Goal: Task Accomplishment & Management: Use online tool/utility

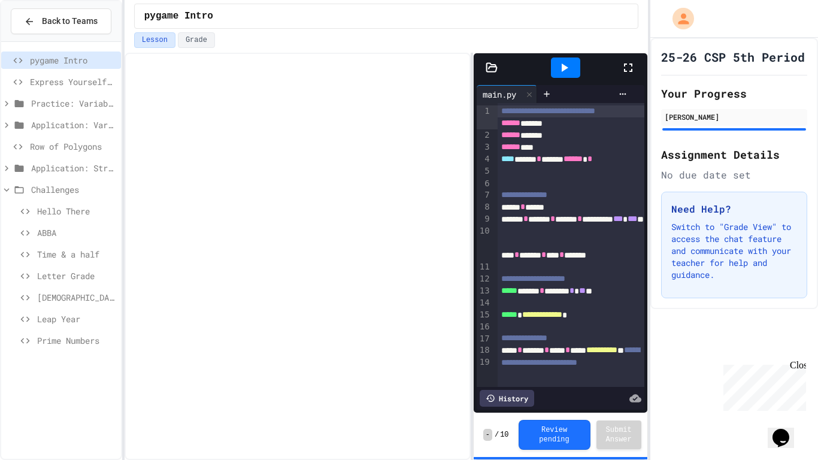
click at [8, 190] on icon at bounding box center [6, 189] width 11 height 11
click at [4, 164] on icon at bounding box center [6, 168] width 11 height 11
click at [53, 190] on span "Password Creator" at bounding box center [76, 189] width 79 height 13
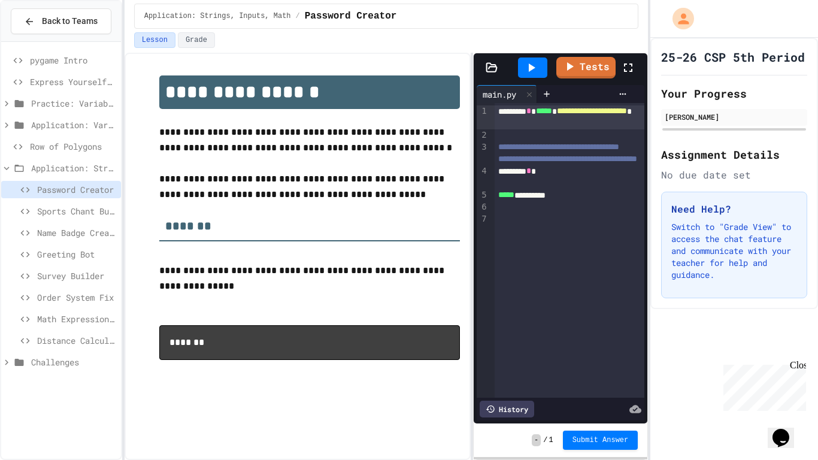
click at [627, 69] on icon at bounding box center [628, 67] width 14 height 14
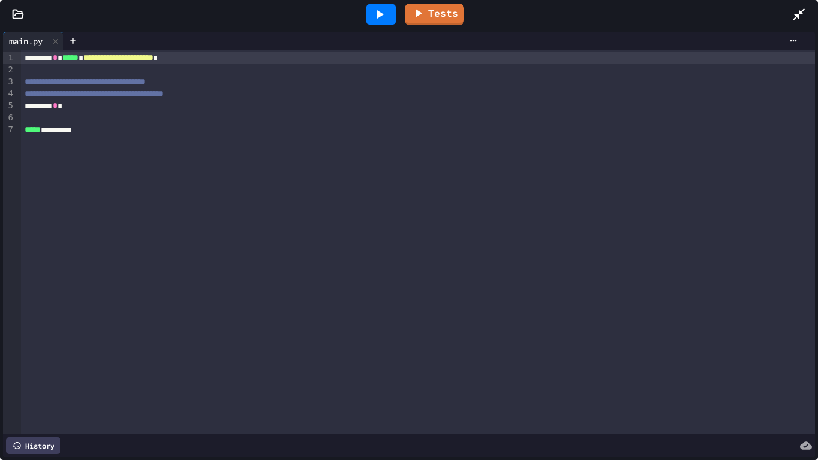
click at [798, 17] on icon at bounding box center [798, 14] width 14 height 14
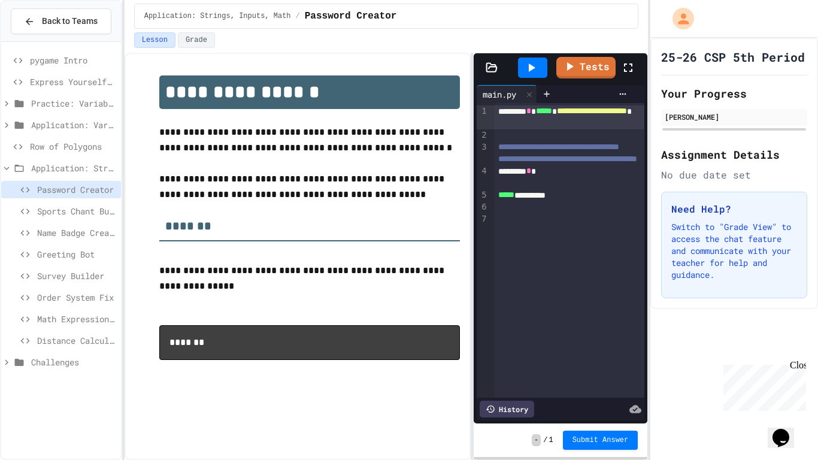
click at [626, 58] on div at bounding box center [634, 67] width 26 height 32
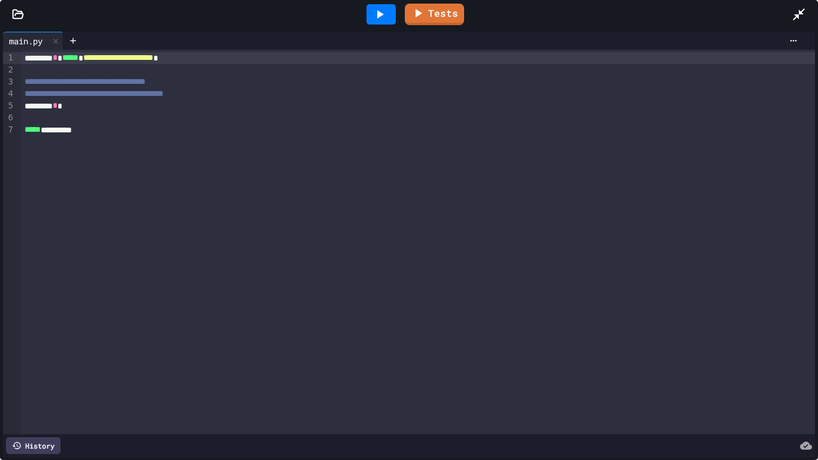
click at [141, 108] on div "******** *" at bounding box center [418, 106] width 794 height 12
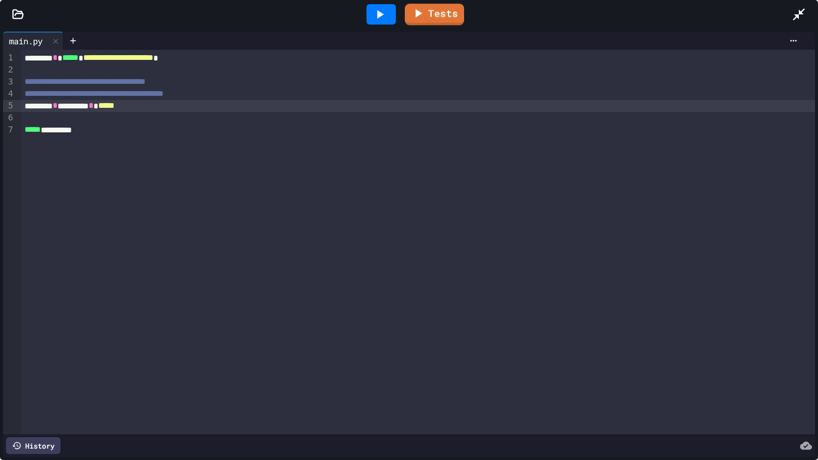
click at [385, 15] on icon at bounding box center [379, 14] width 14 height 14
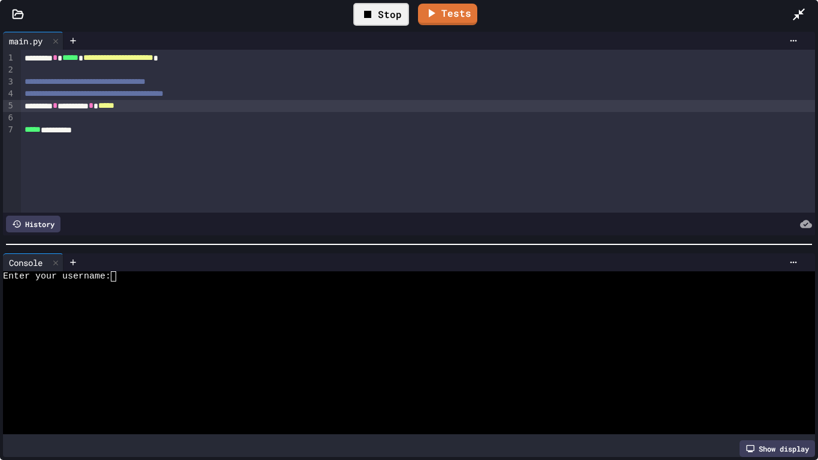
click at [797, 17] on icon at bounding box center [799, 14] width 12 height 12
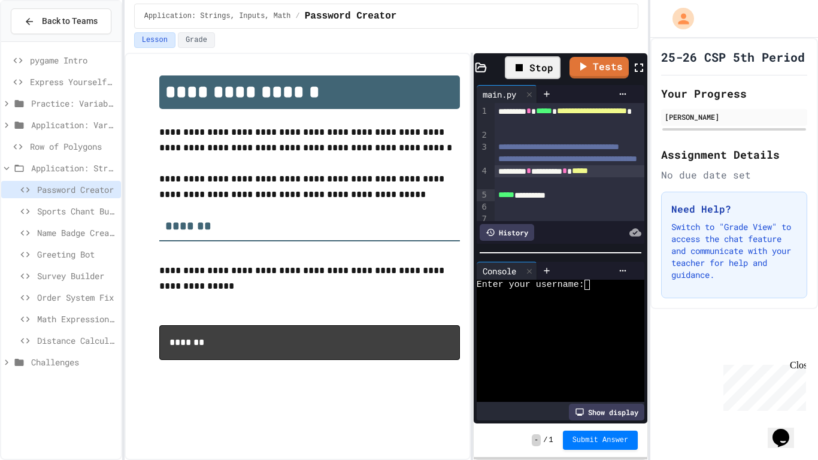
click at [608, 299] on div at bounding box center [554, 295] width 156 height 10
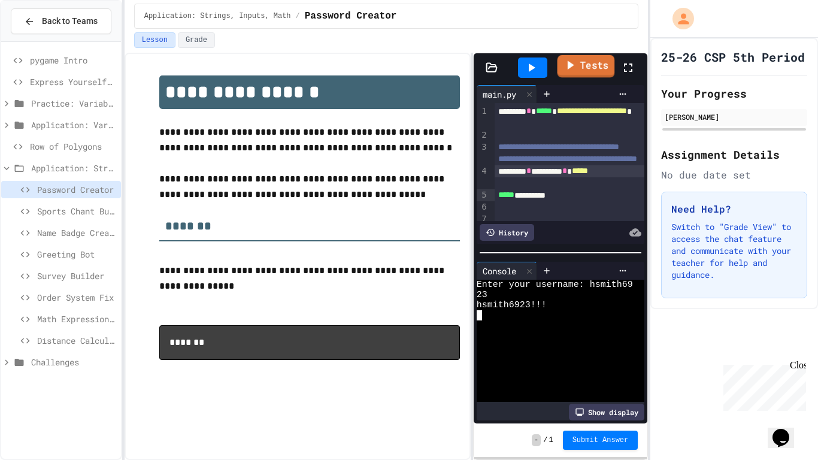
click at [594, 74] on link "Tests" at bounding box center [585, 66] width 57 height 23
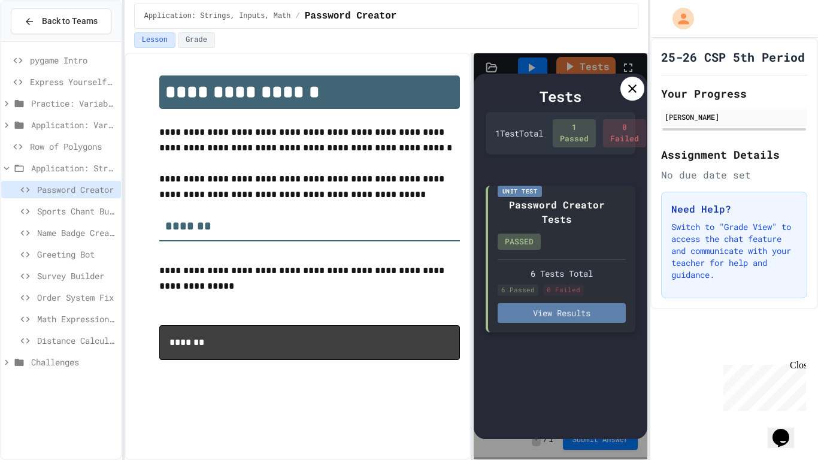
click at [545, 323] on button "View Results" at bounding box center [561, 313] width 129 height 20
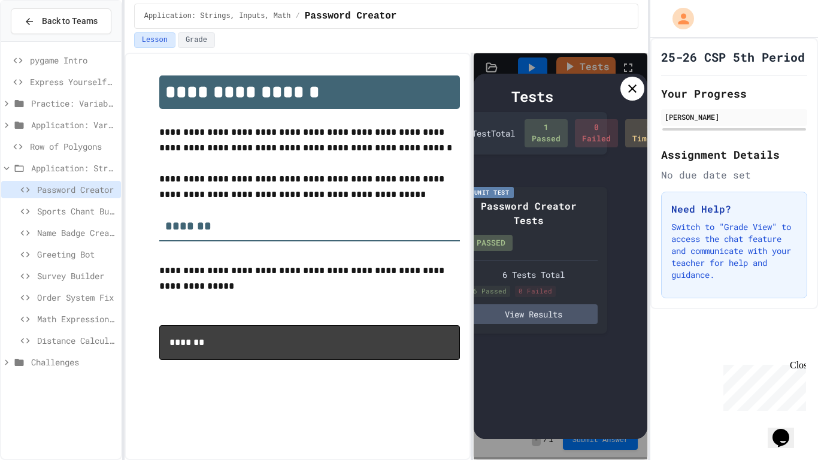
click at [627, 86] on icon at bounding box center [632, 88] width 14 height 14
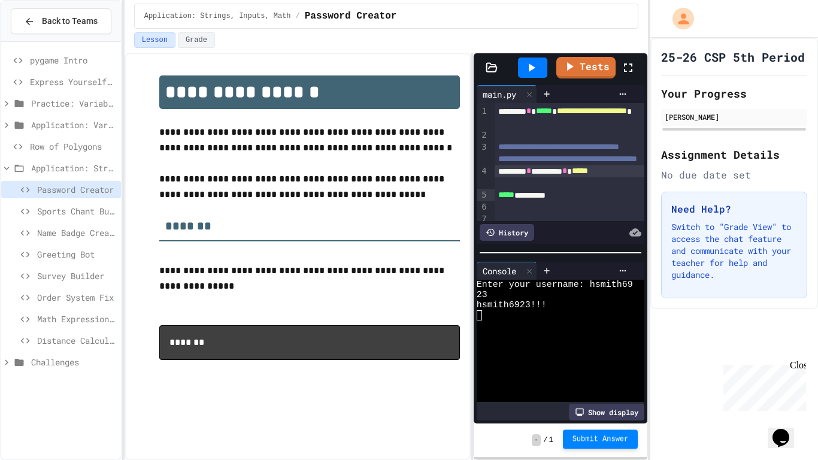
click at [591, 447] on button "Submit Answer" at bounding box center [600, 438] width 75 height 19
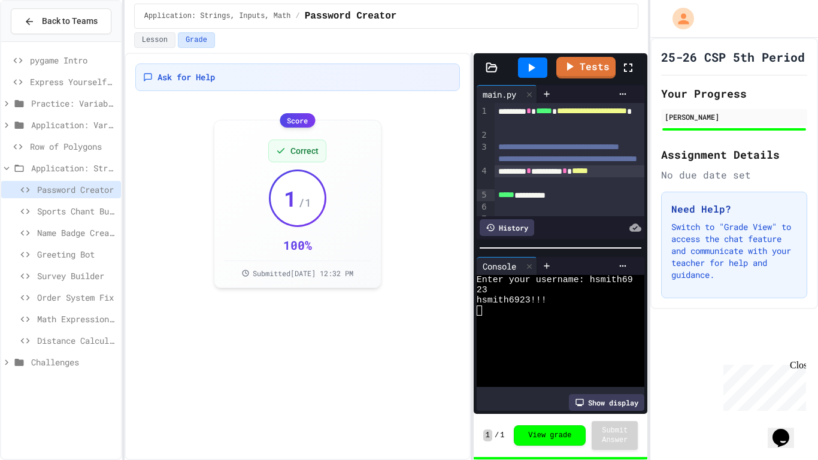
click at [96, 213] on span "Sports Chant Builder" at bounding box center [76, 211] width 79 height 13
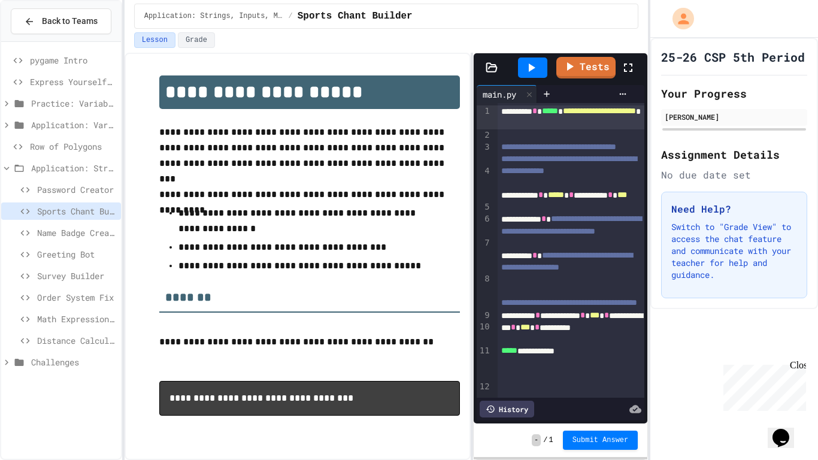
click at [618, 213] on div "**********" at bounding box center [571, 201] width 148 height 24
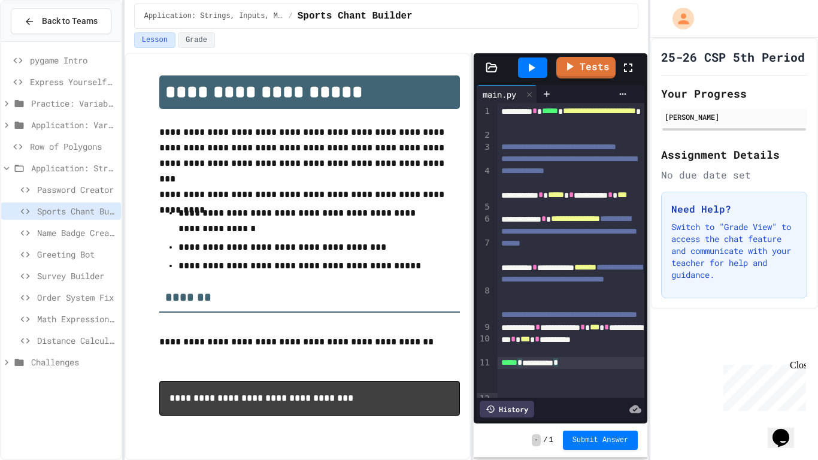
scroll to position [9, 0]
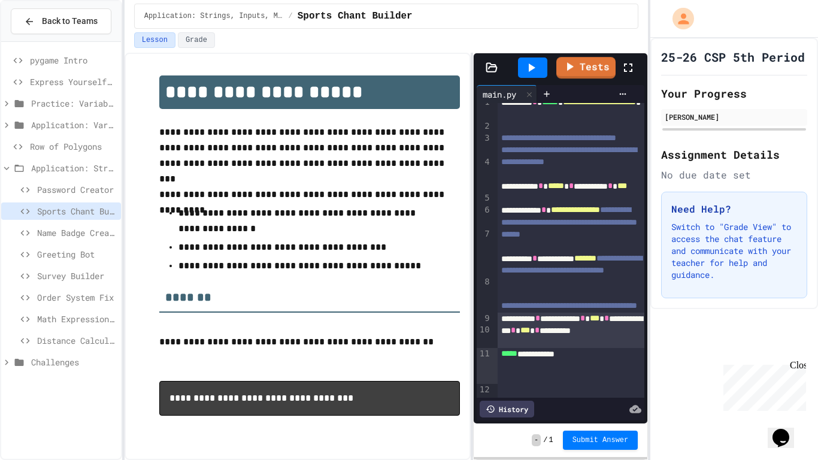
click at [535, 71] on icon at bounding box center [531, 67] width 14 height 14
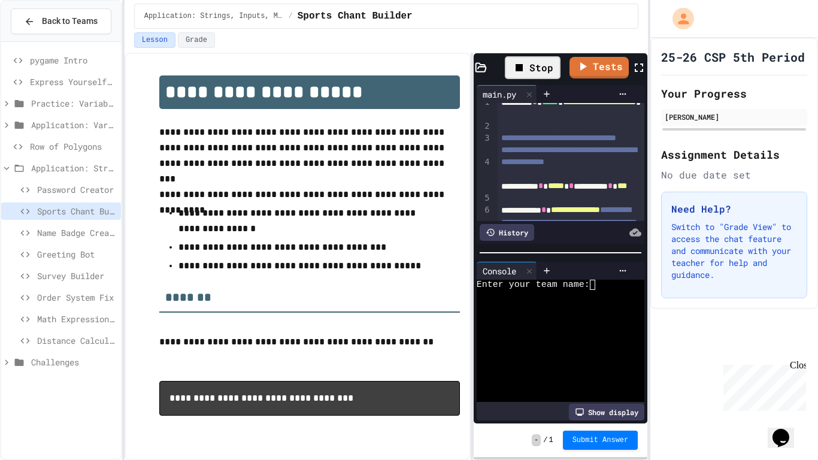
click at [618, 280] on div "Enter your team name:" at bounding box center [554, 285] width 156 height 10
type textarea "*"
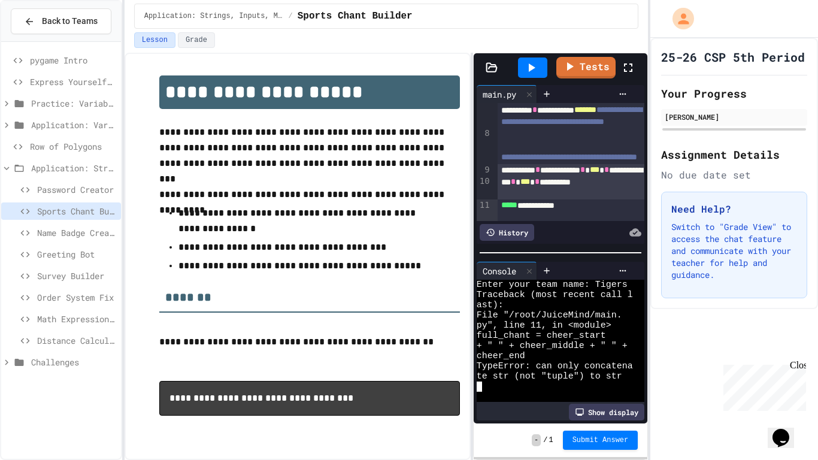
scroll to position [186, 0]
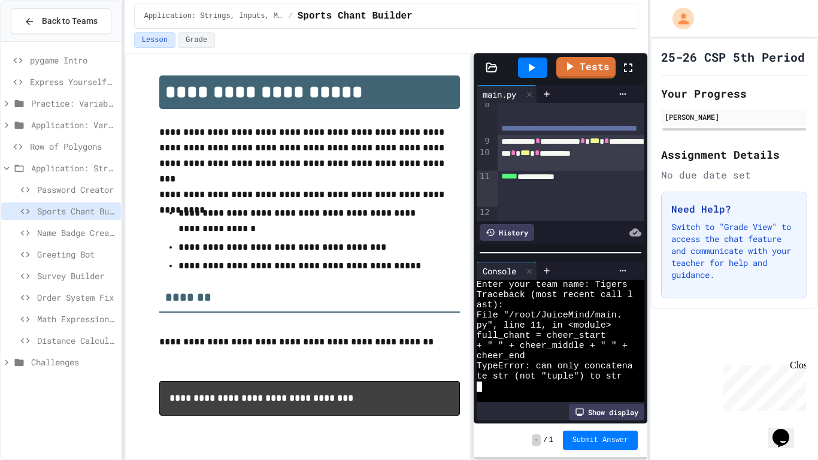
click at [518, 171] on div "**********" at bounding box center [571, 153] width 148 height 36
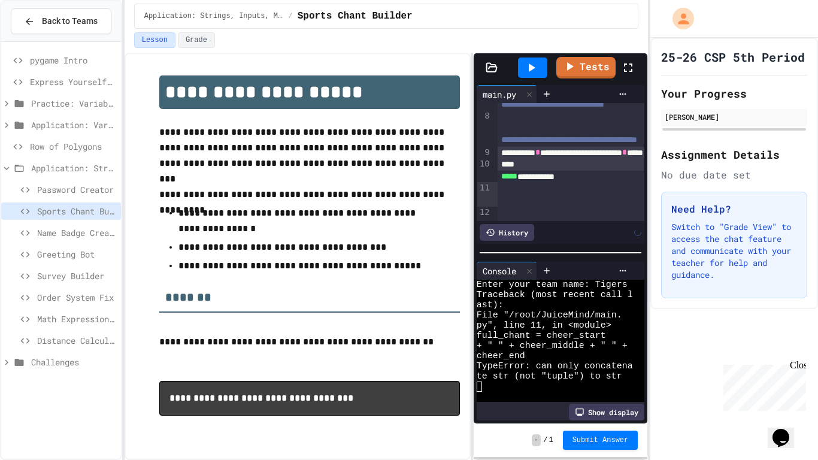
scroll to position [174, 0]
click at [623, 62] on icon at bounding box center [628, 67] width 14 height 14
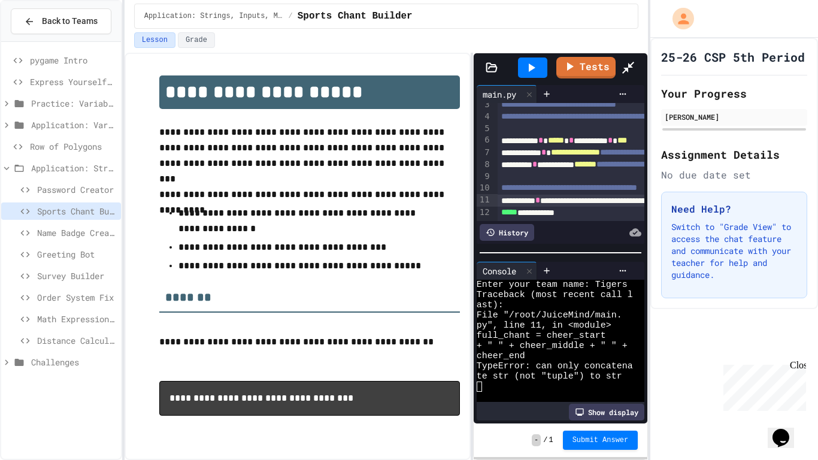
scroll to position [0, 0]
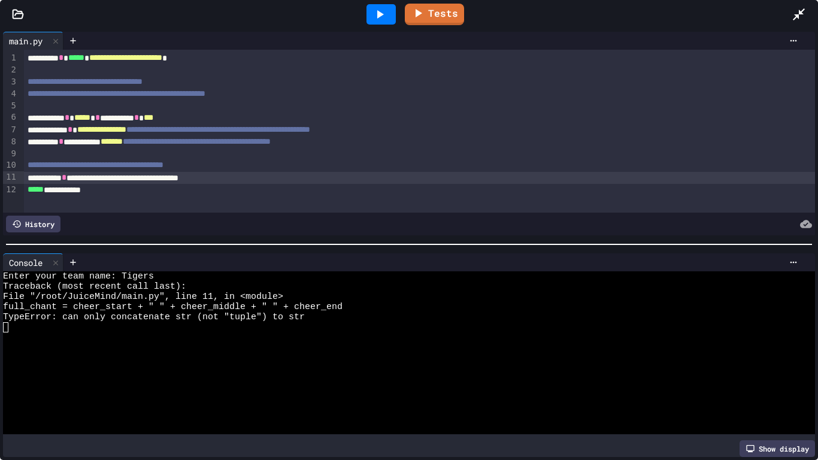
click at [391, 7] on div at bounding box center [380, 14] width 29 height 20
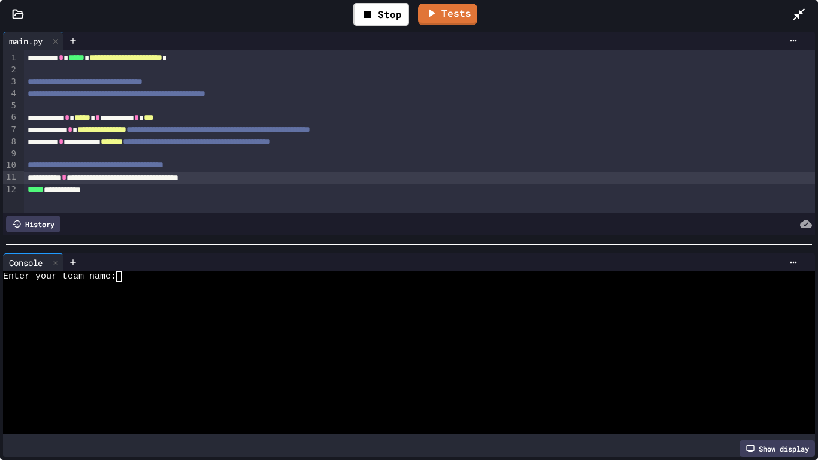
click at [192, 284] on div at bounding box center [404, 286] width 803 height 10
type textarea "*"
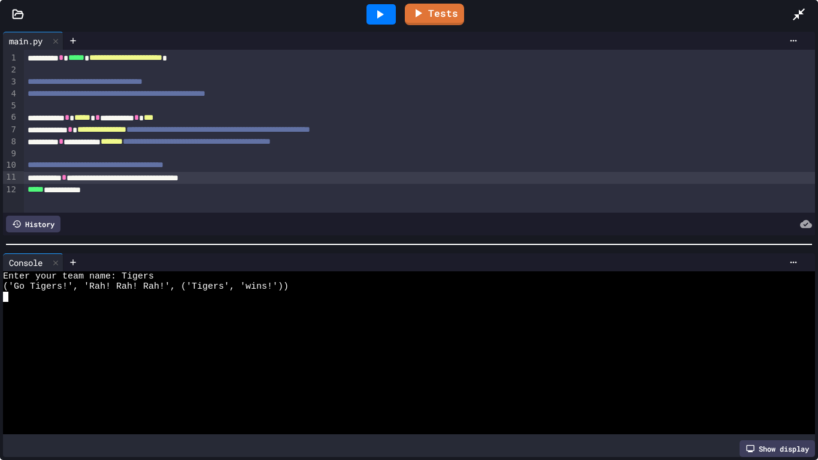
click at [804, 20] on icon at bounding box center [798, 14] width 14 height 14
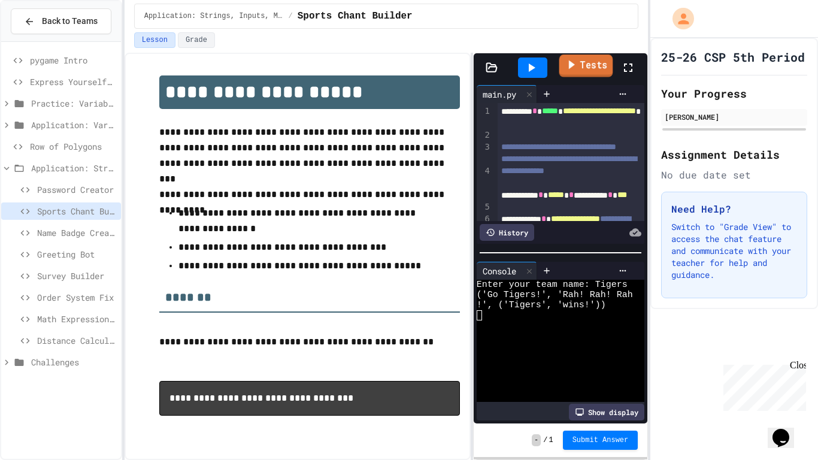
click at [578, 60] on link "Tests" at bounding box center [586, 65] width 54 height 23
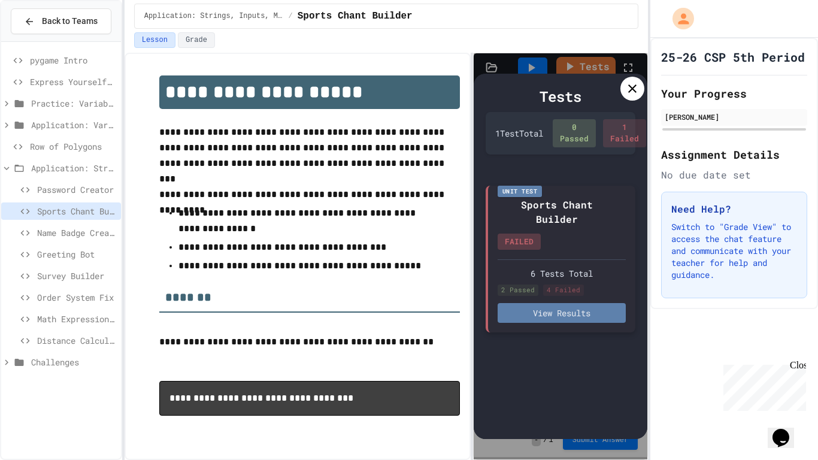
click at [535, 306] on button "View Results" at bounding box center [561, 313] width 129 height 20
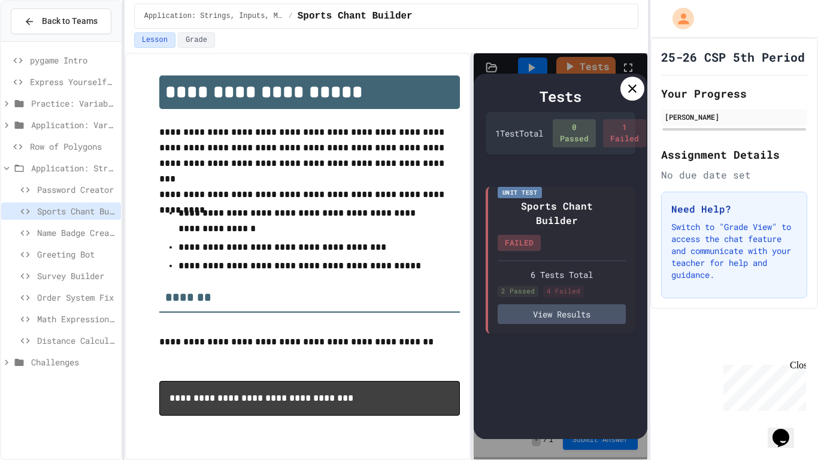
scroll to position [0, 0]
click at [636, 95] on icon at bounding box center [632, 88] width 14 height 14
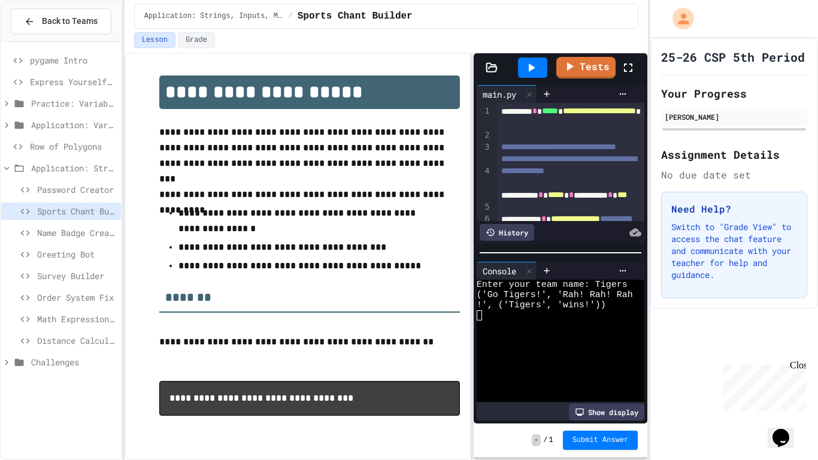
click at [626, 67] on icon at bounding box center [628, 67] width 14 height 14
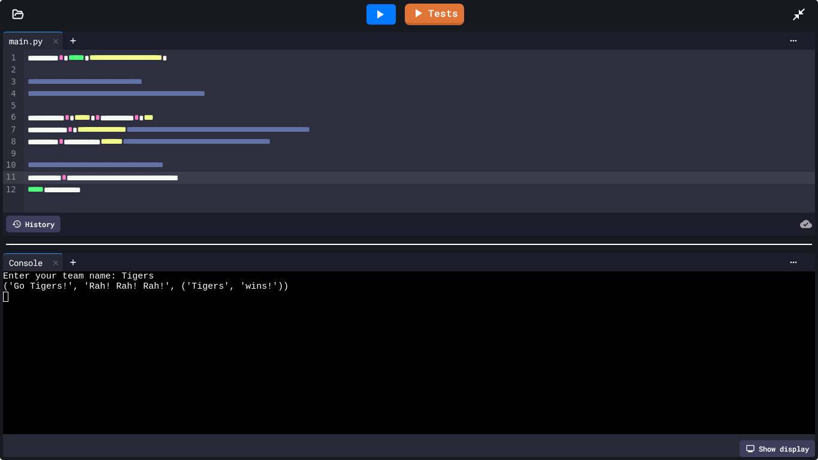
click at [90, 113] on span "*****" at bounding box center [82, 117] width 16 height 8
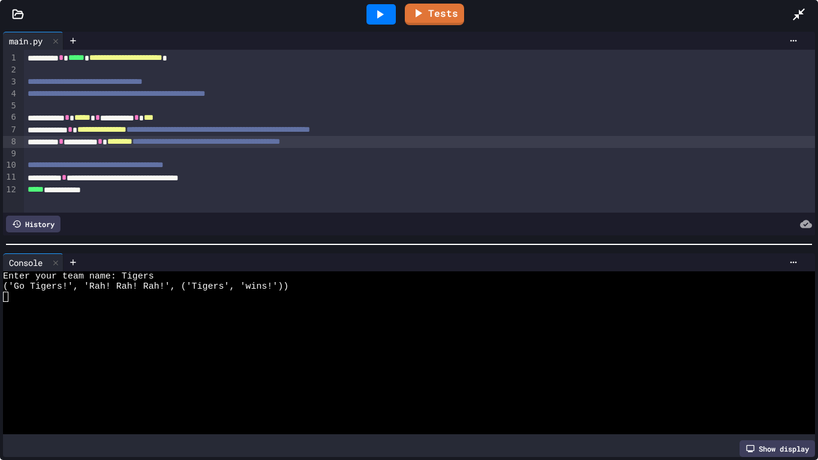
click at [379, 20] on icon at bounding box center [379, 14] width 14 height 14
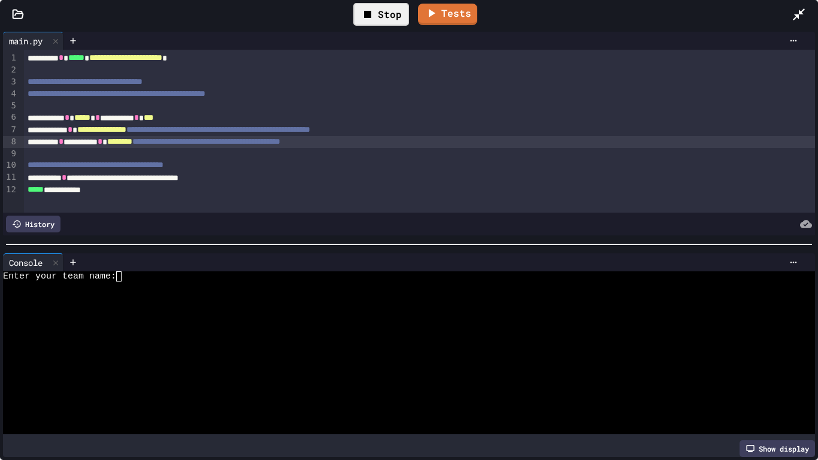
click at [256, 272] on div "Enter your team name:" at bounding box center [404, 276] width 803 height 10
type textarea "*"
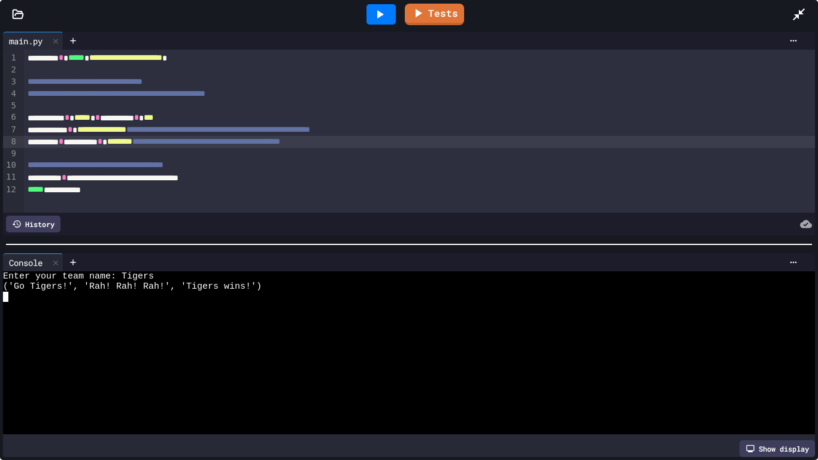
click at [788, 17] on div "Tests" at bounding box center [413, 14] width 755 height 32
click at [796, 19] on icon at bounding box center [798, 14] width 14 height 14
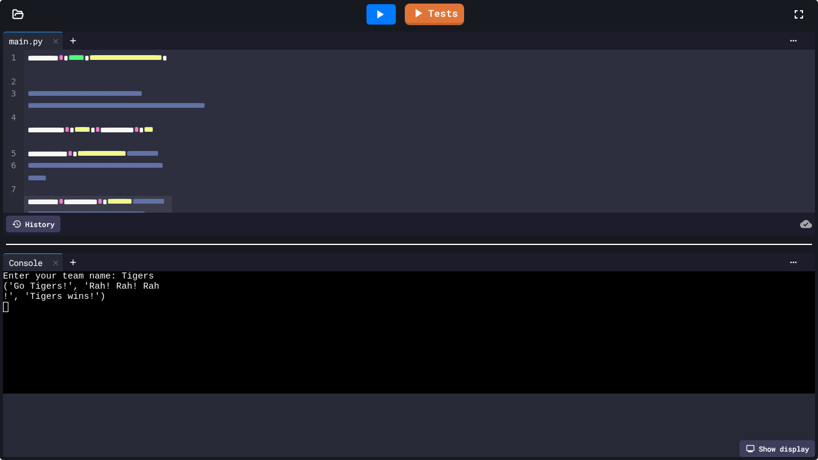
click at [791, 22] on icon at bounding box center [798, 14] width 14 height 14
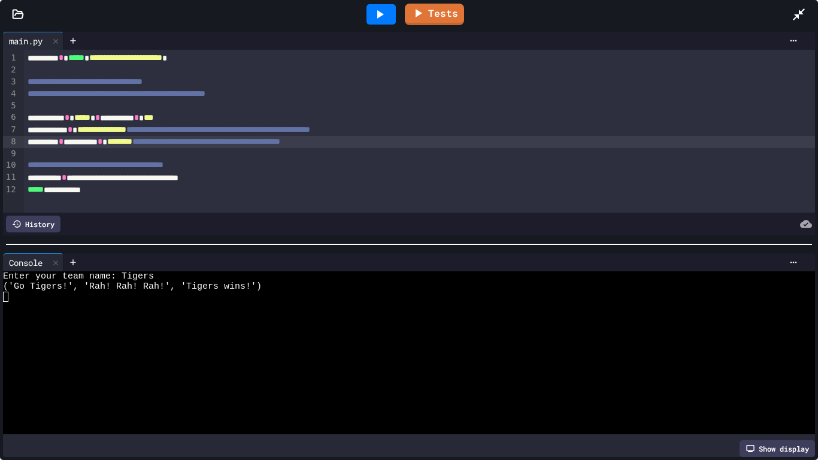
click at [151, 176] on div "**********" at bounding box center [419, 178] width 791 height 12
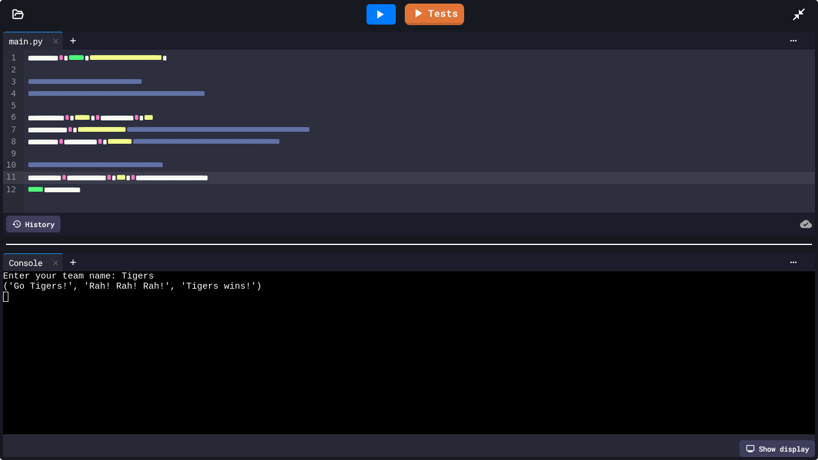
click at [251, 176] on div "**********" at bounding box center [419, 178] width 791 height 12
click at [389, 20] on div at bounding box center [380, 14] width 29 height 20
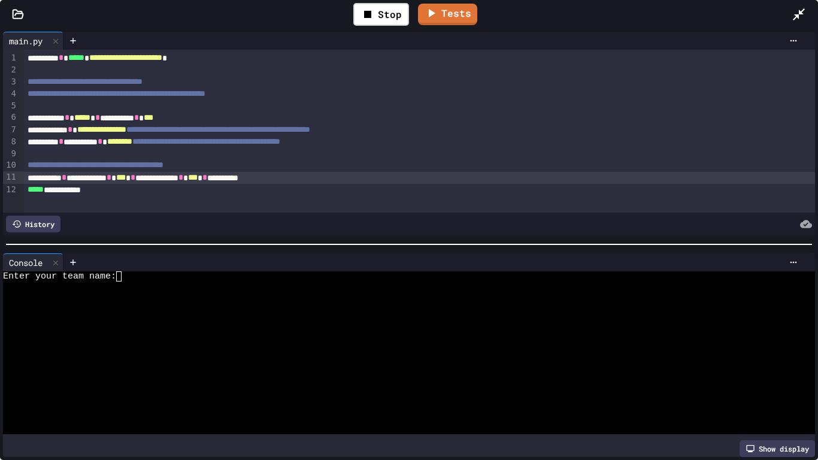
click at [224, 292] on div at bounding box center [404, 297] width 803 height 10
type textarea "**"
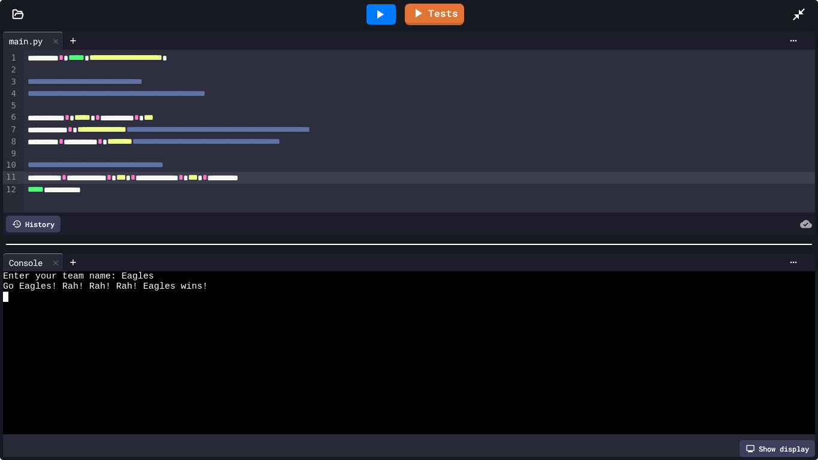
click at [797, 10] on icon at bounding box center [798, 14] width 14 height 14
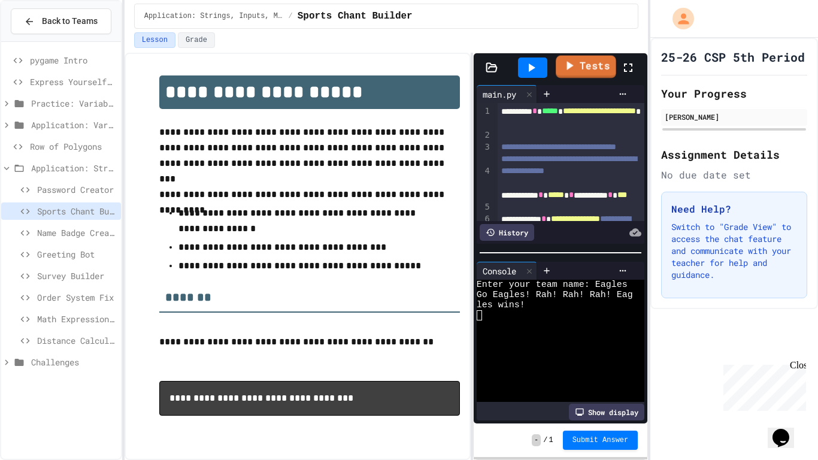
click at [579, 71] on link "Tests" at bounding box center [585, 67] width 60 height 23
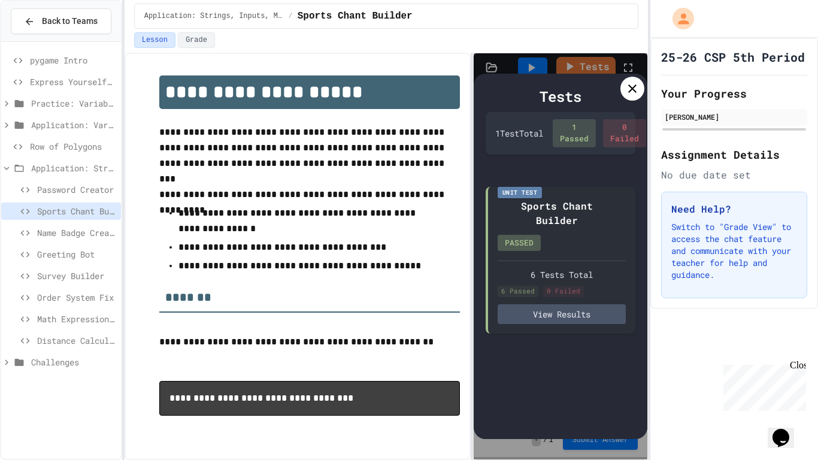
click at [630, 79] on div at bounding box center [632, 89] width 24 height 24
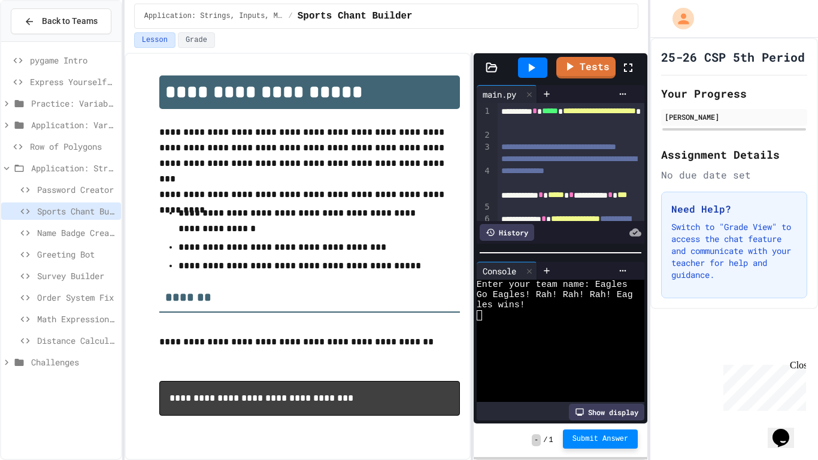
click at [597, 439] on span "Submit Answer" at bounding box center [600, 439] width 56 height 10
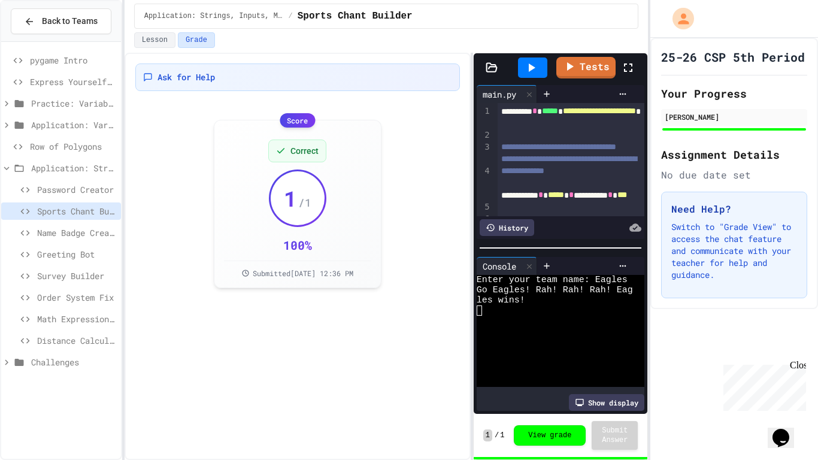
click at [92, 232] on span "Name Badge Creator" at bounding box center [76, 232] width 79 height 13
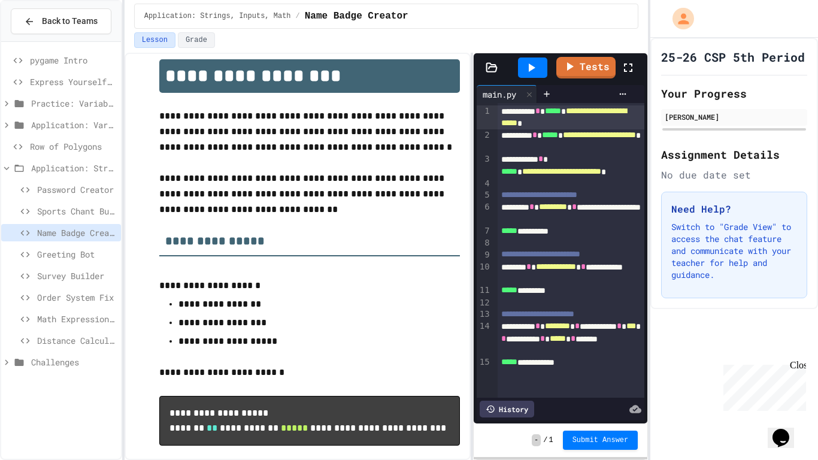
scroll to position [56, 0]
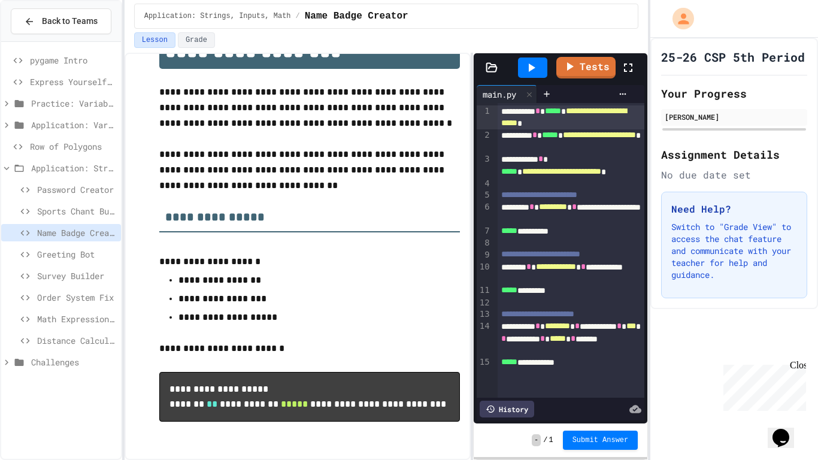
click at [626, 61] on icon at bounding box center [628, 67] width 14 height 14
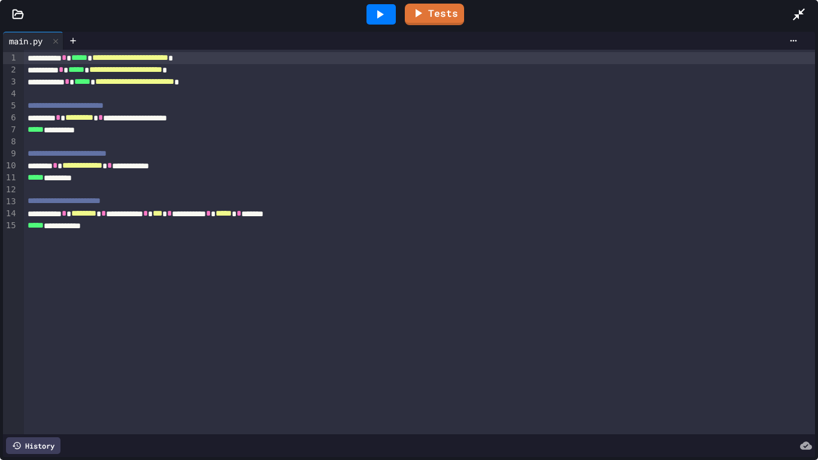
click at [191, 119] on div "**********" at bounding box center [419, 118] width 791 height 12
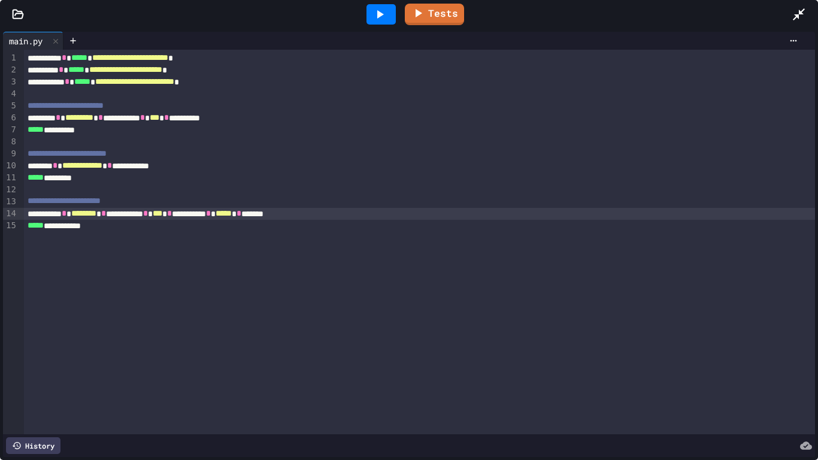
click at [380, 19] on icon at bounding box center [379, 14] width 14 height 14
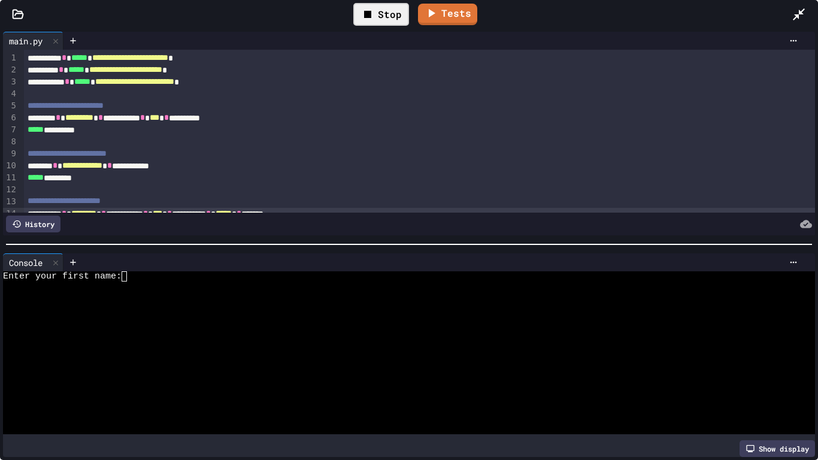
click at [207, 300] on div at bounding box center [404, 297] width 803 height 10
type textarea "*"
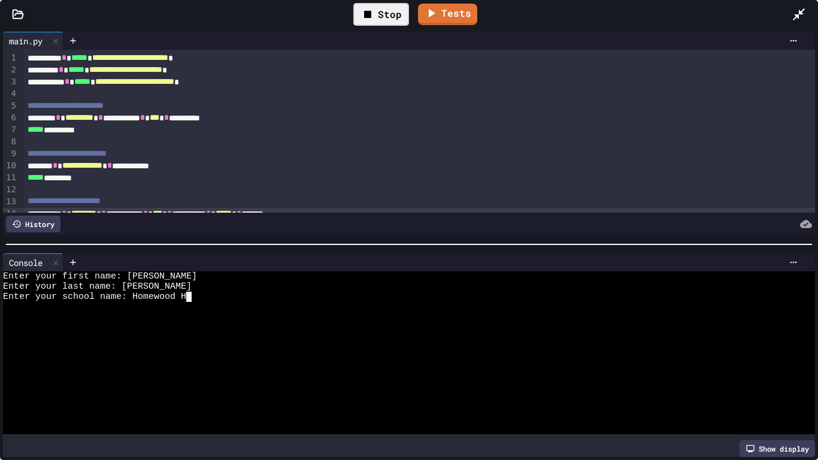
scroll to position [0, 10]
type textarea "*****"
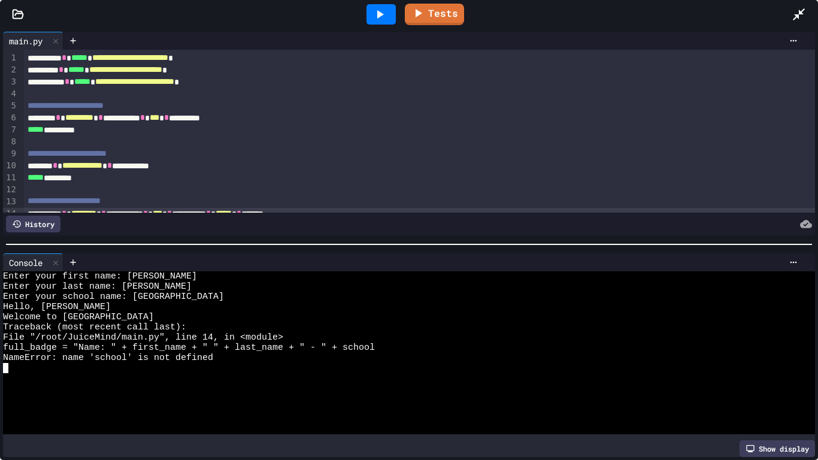
scroll to position [22, 0]
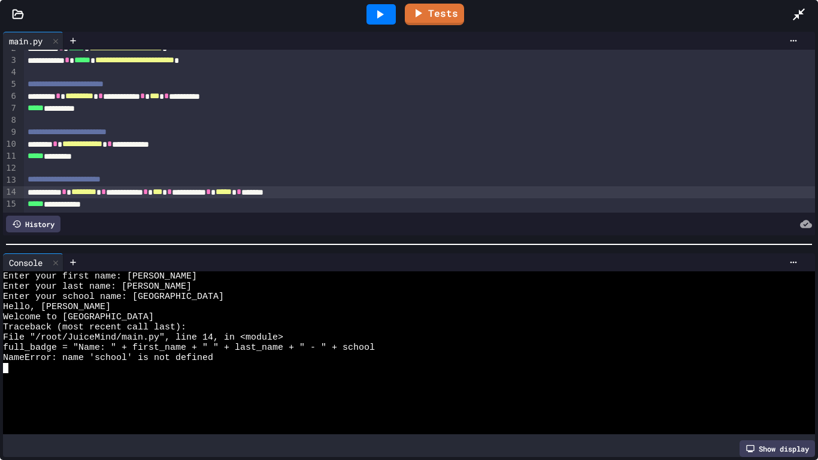
click at [329, 190] on div "**********" at bounding box center [419, 192] width 791 height 12
click at [383, 17] on icon at bounding box center [379, 14] width 14 height 14
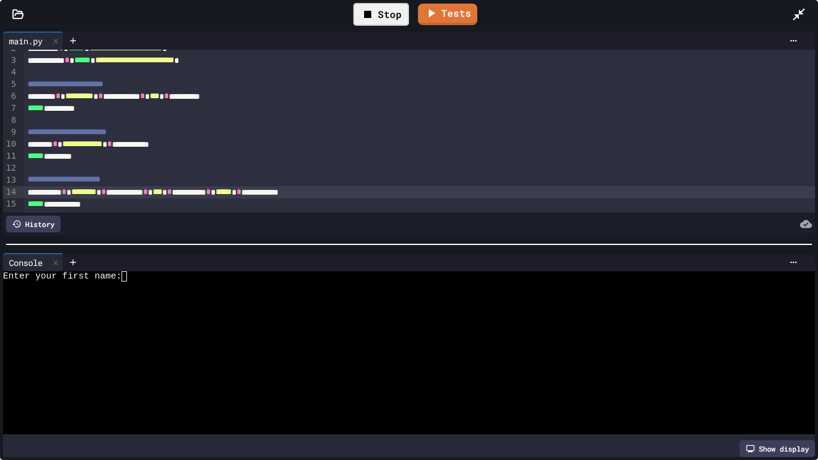
click at [244, 275] on div "Enter your first name:" at bounding box center [404, 276] width 803 height 10
type textarea "*"
type textarea "**"
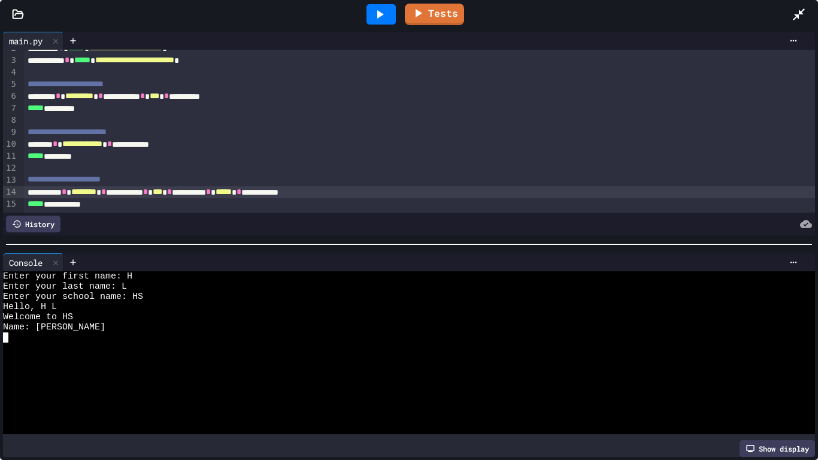
click at [802, 11] on icon at bounding box center [799, 14] width 12 height 12
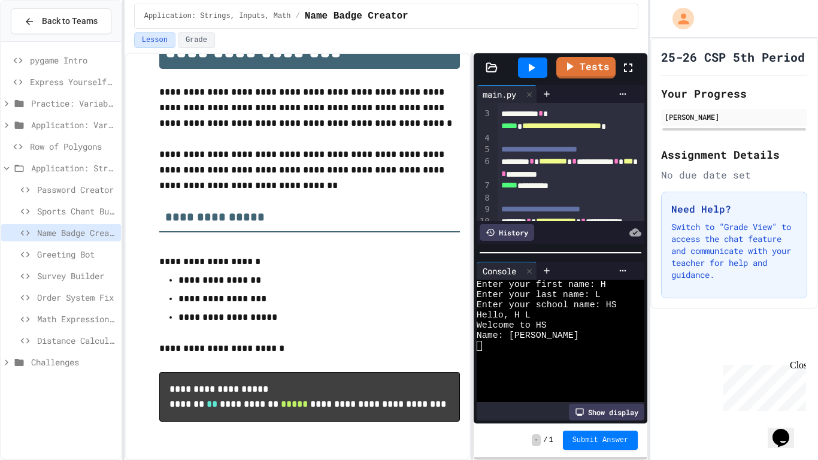
click at [580, 59] on link "Tests" at bounding box center [585, 68] width 59 height 22
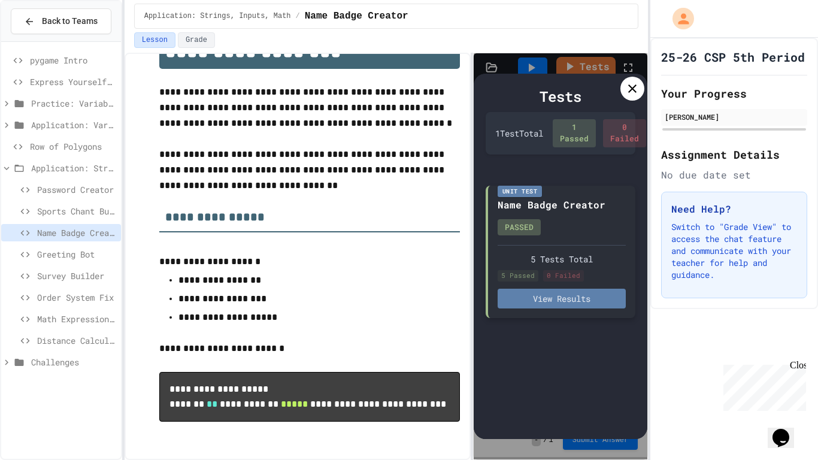
click at [531, 302] on button "View Results" at bounding box center [561, 299] width 129 height 20
click at [637, 86] on icon at bounding box center [632, 88] width 14 height 14
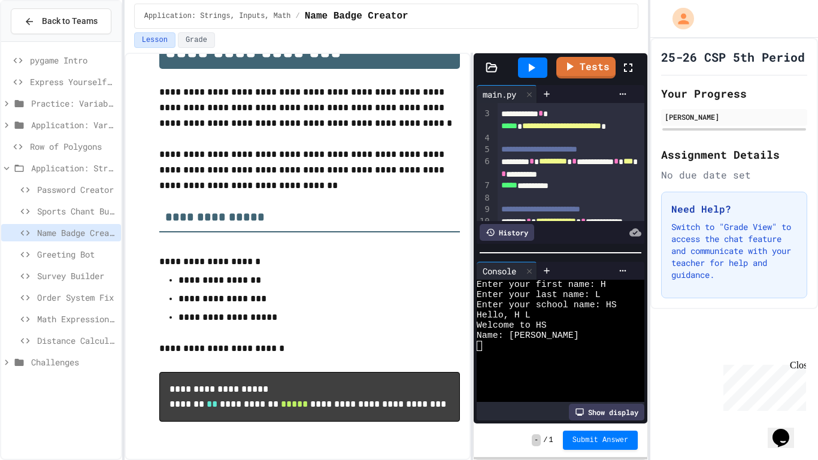
click at [627, 54] on div at bounding box center [634, 67] width 26 height 32
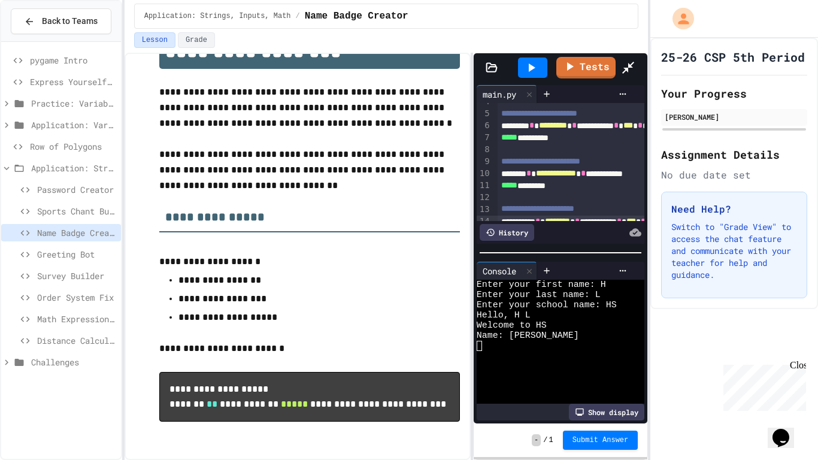
scroll to position [22, 0]
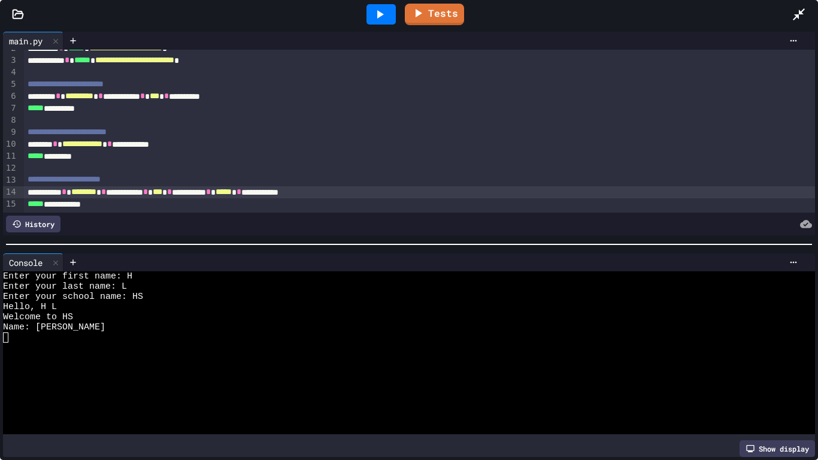
click at [800, 5] on div at bounding box center [804, 14] width 26 height 32
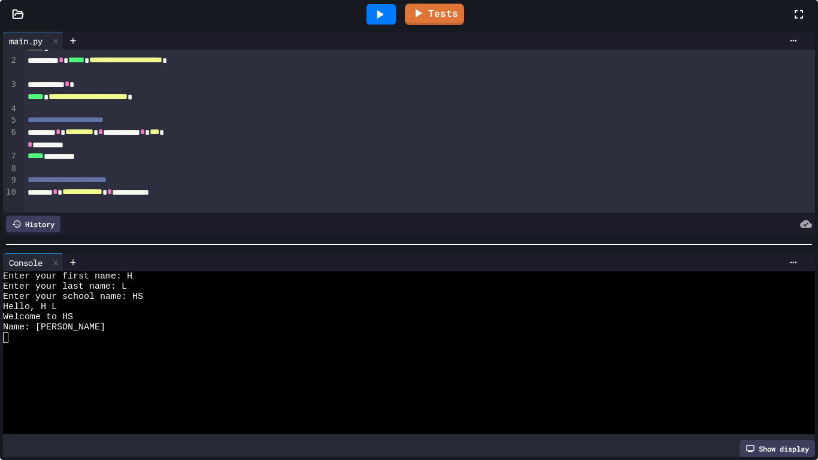
scroll to position [45, 0]
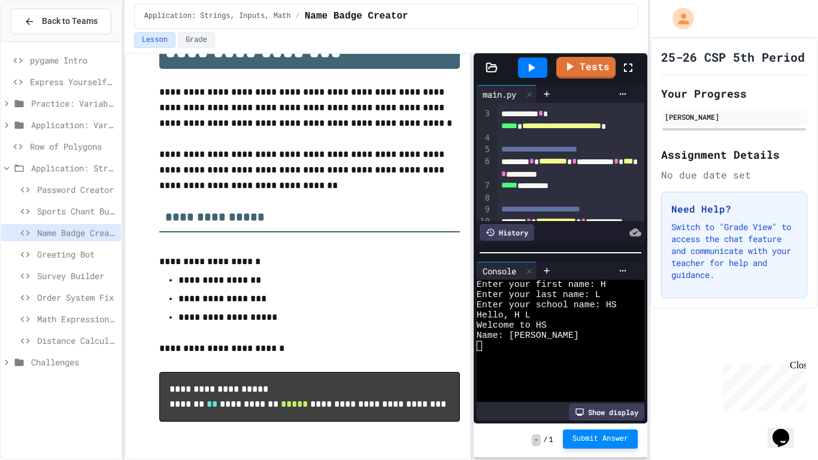
click at [593, 442] on span "Submit Answer" at bounding box center [600, 439] width 56 height 10
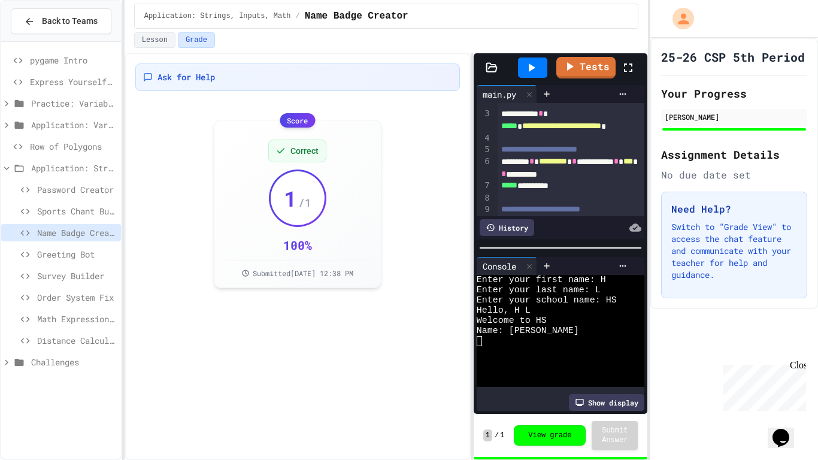
click at [67, 259] on span "Greeting Bot" at bounding box center [76, 254] width 79 height 13
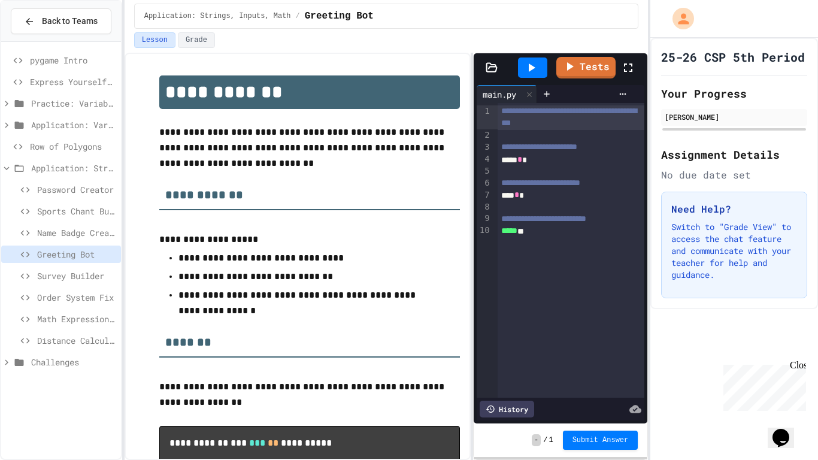
scroll to position [40, 0]
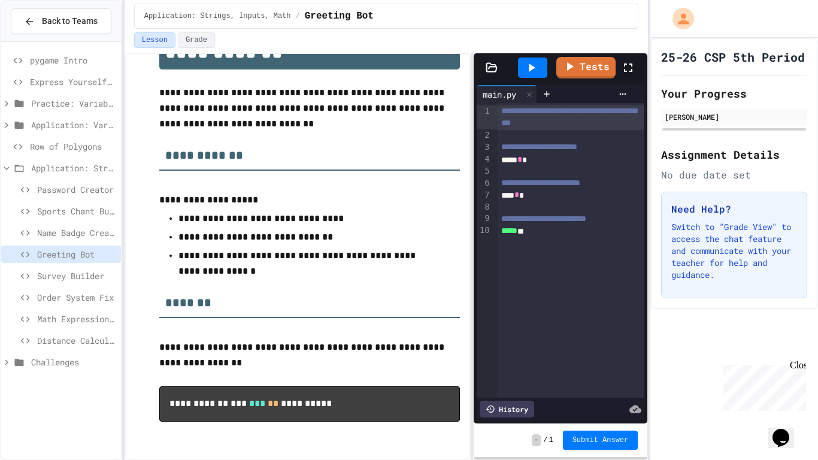
click at [626, 62] on icon at bounding box center [628, 67] width 14 height 14
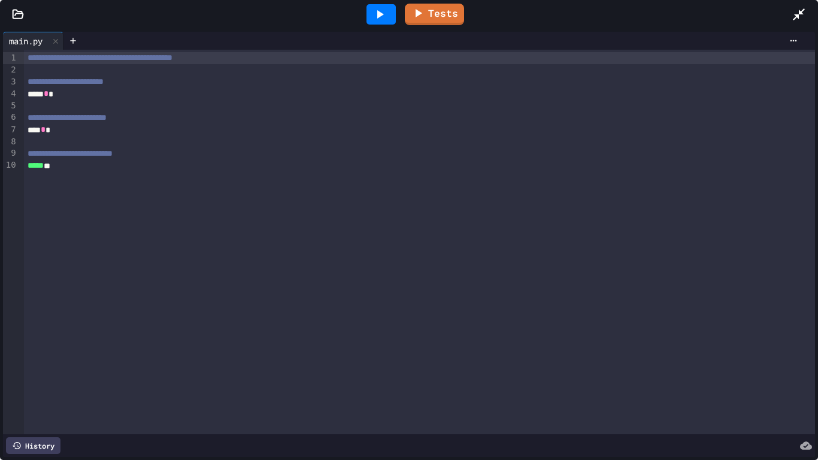
click at [162, 101] on div at bounding box center [419, 106] width 791 height 12
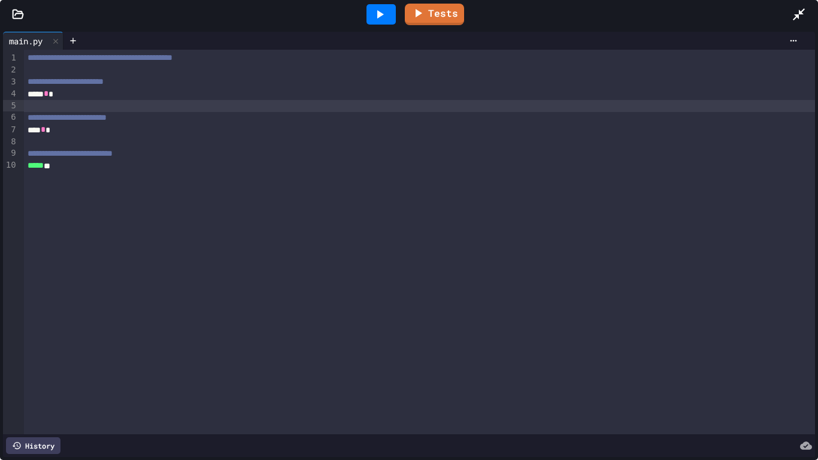
click at [164, 93] on div "**** *" at bounding box center [419, 94] width 791 height 12
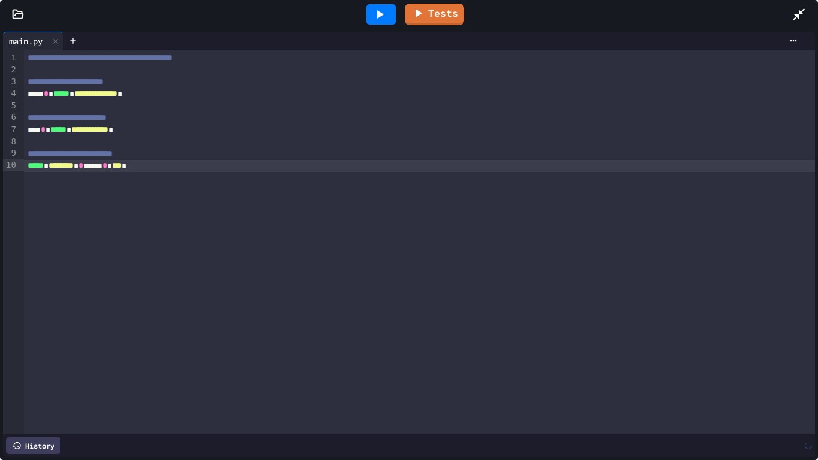
click at [796, 2] on div at bounding box center [804, 14] width 26 height 32
click at [346, 141] on div at bounding box center [347, 256] width 2 height 407
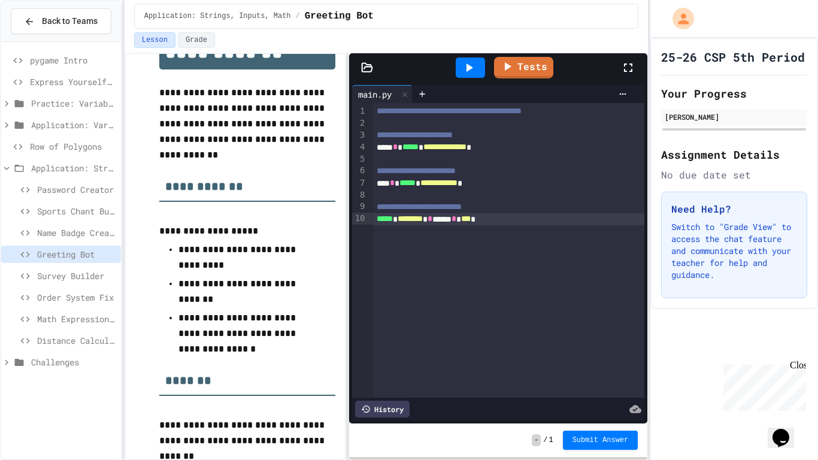
click at [508, 219] on div "***** * ******** * **** * *** *" at bounding box center [509, 219] width 272 height 12
click at [463, 66] on icon at bounding box center [468, 67] width 14 height 14
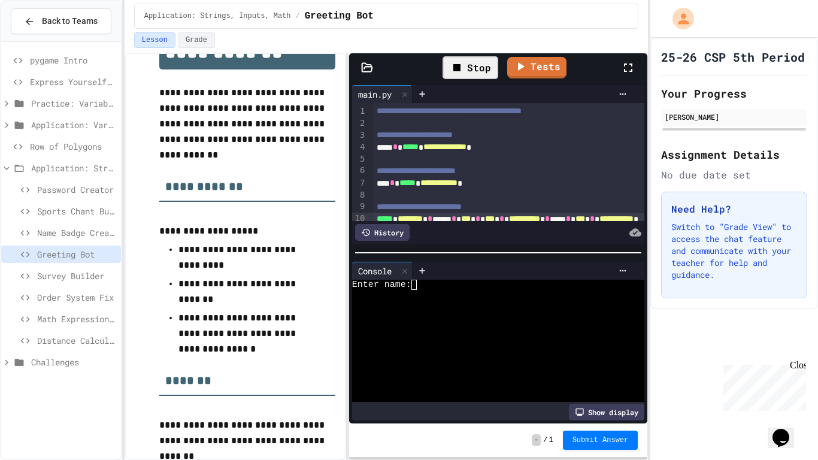
click at [477, 293] on div at bounding box center [492, 295] width 280 height 10
type textarea "*"
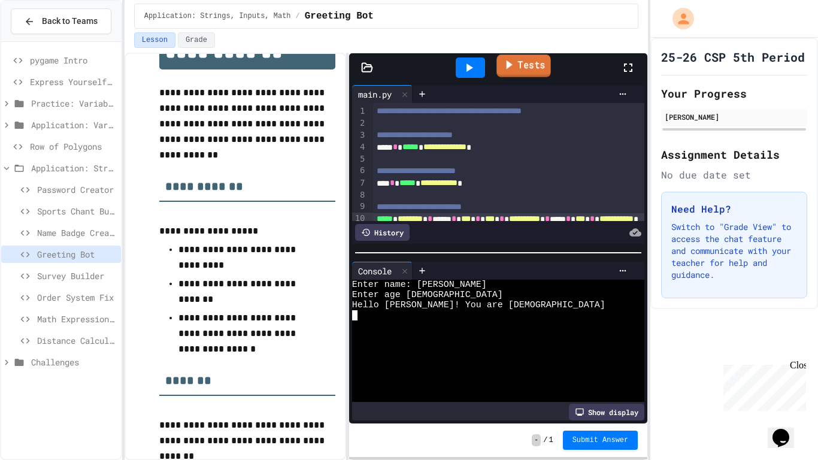
click at [506, 67] on icon at bounding box center [509, 64] width 6 height 9
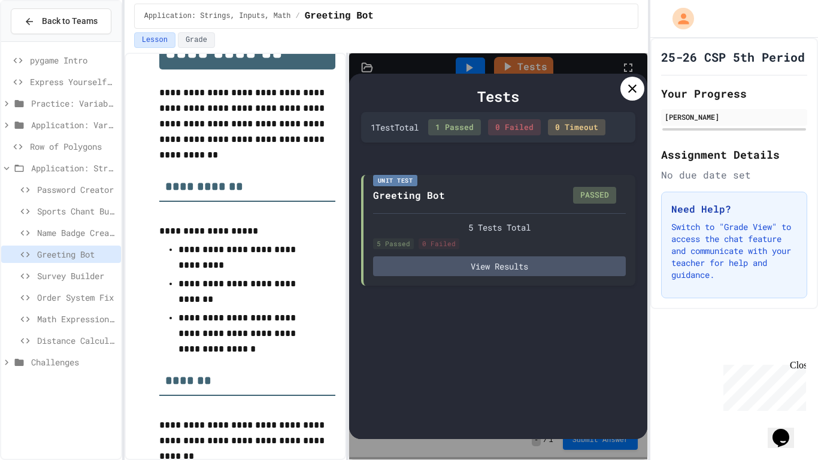
click at [620, 86] on div at bounding box center [632, 89] width 24 height 24
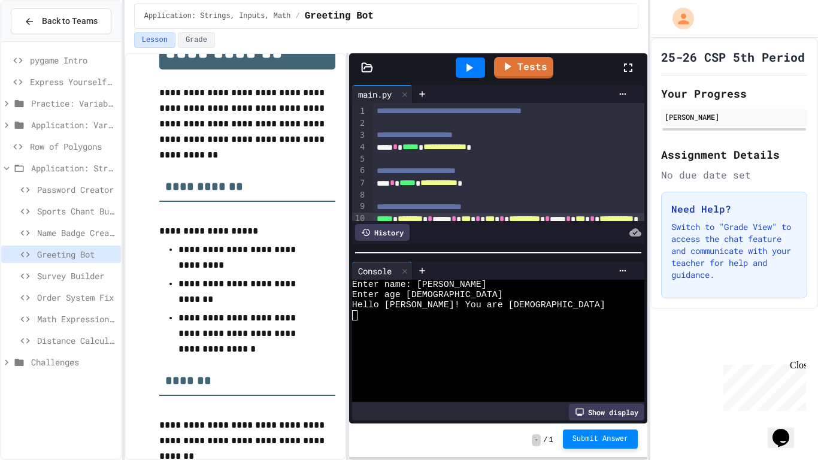
click at [593, 440] on span "Submit Answer" at bounding box center [600, 439] width 56 height 10
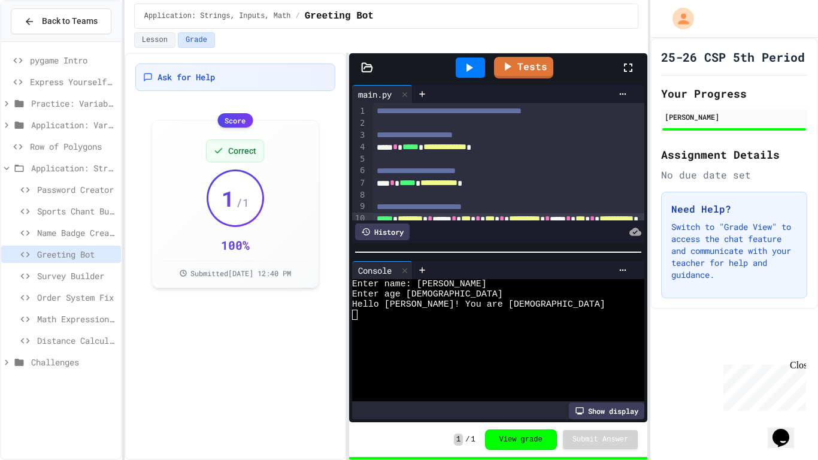
click at [63, 271] on span "Survey Builder" at bounding box center [76, 275] width 79 height 13
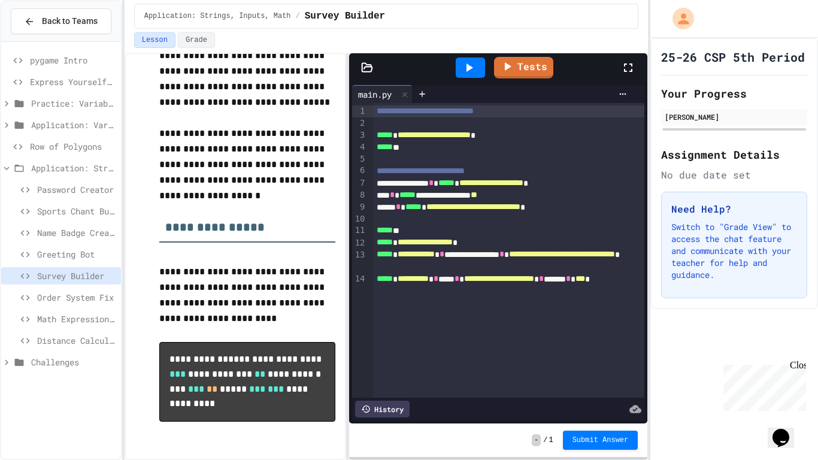
scroll to position [123, 0]
click at [433, 180] on div "**********" at bounding box center [509, 183] width 272 height 12
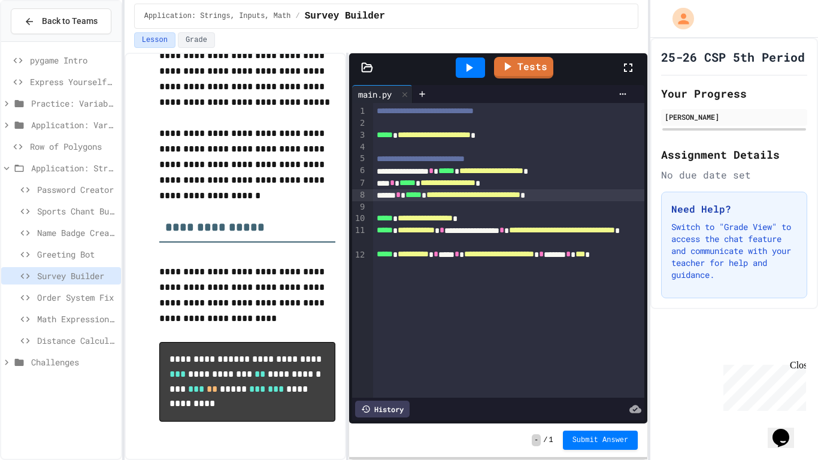
click at [475, 181] on span "**********" at bounding box center [447, 182] width 55 height 8
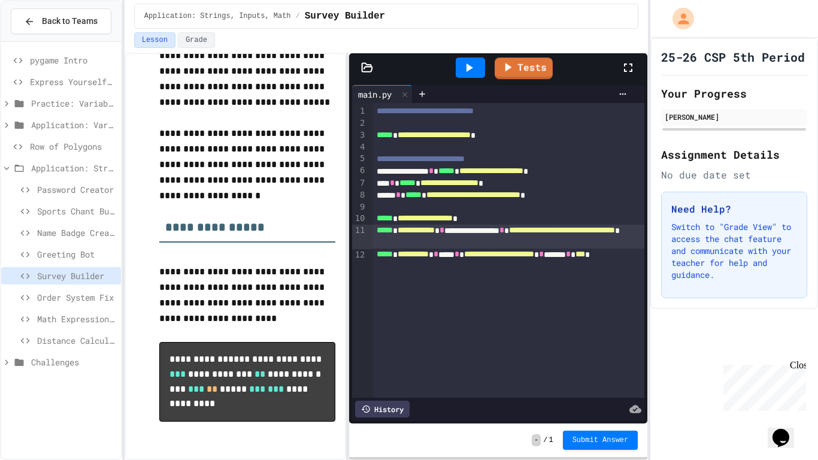
click at [478, 60] on div at bounding box center [470, 67] width 29 height 20
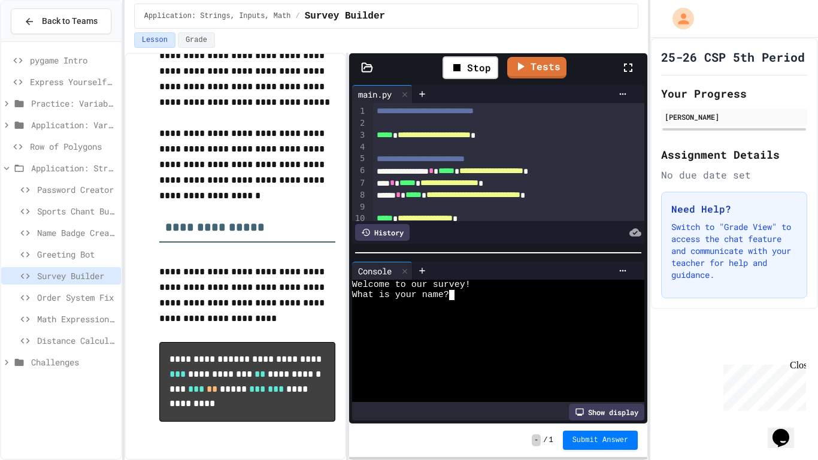
click at [505, 294] on div "What is your name?" at bounding box center [492, 295] width 280 height 10
type textarea "*"
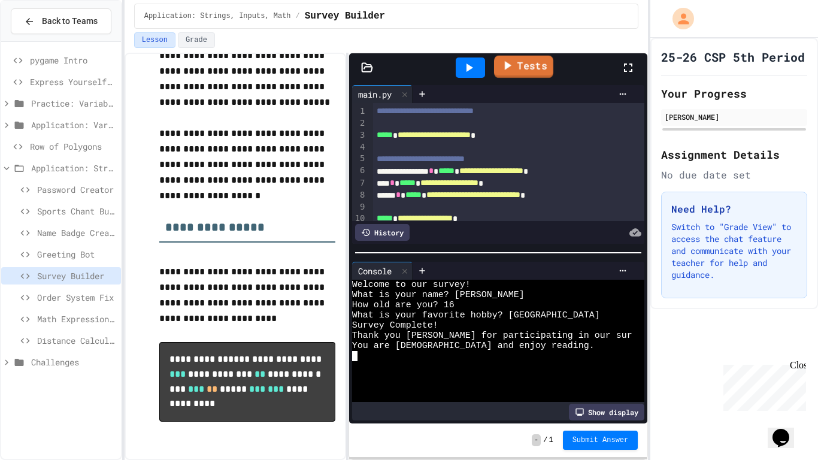
click at [517, 78] on link "Tests" at bounding box center [523, 67] width 59 height 22
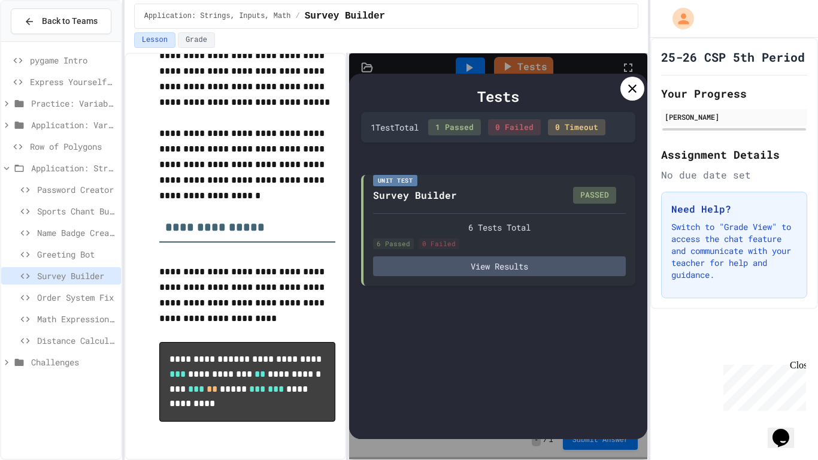
click at [639, 95] on icon at bounding box center [632, 88] width 14 height 14
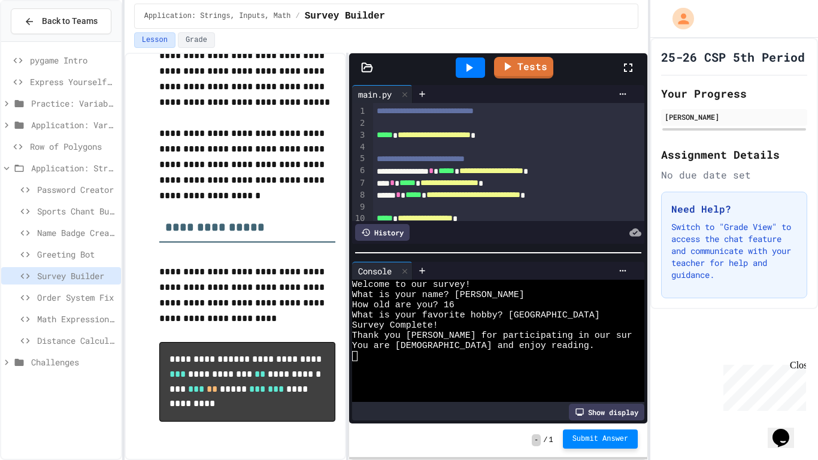
click at [582, 441] on span "Submit Answer" at bounding box center [600, 439] width 56 height 10
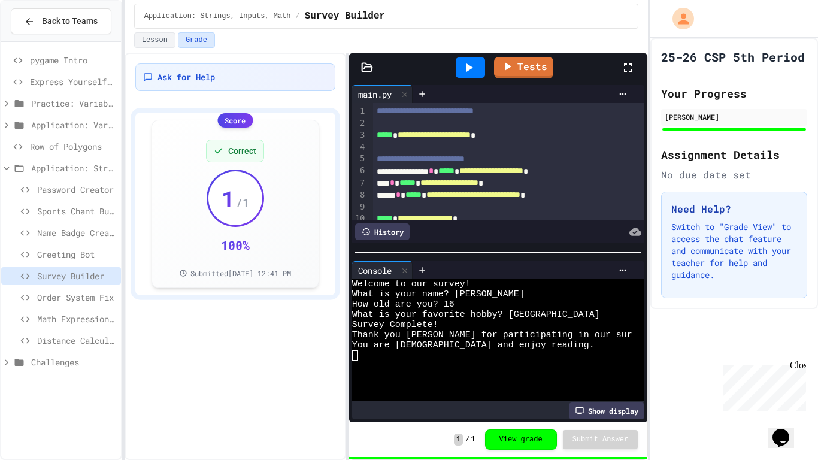
click at [87, 296] on span "Order System Fix" at bounding box center [76, 297] width 79 height 13
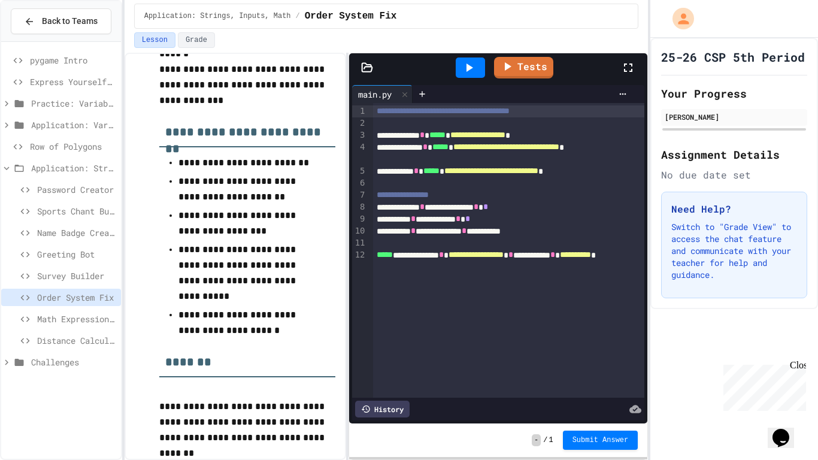
scroll to position [183, 0]
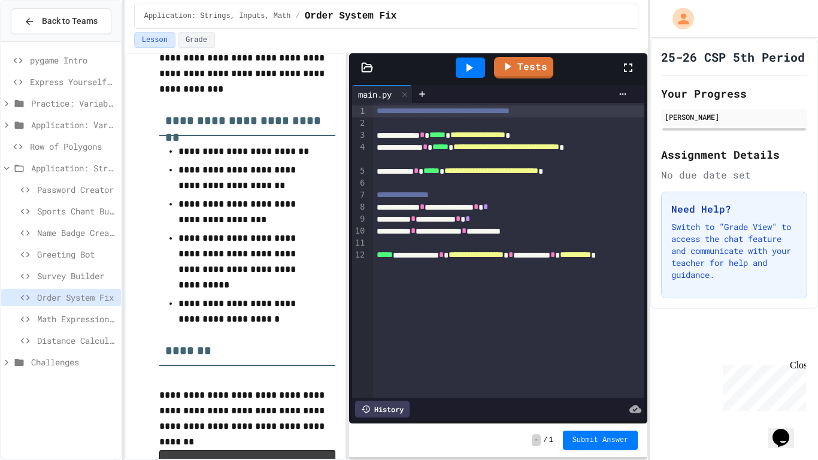
click at [475, 55] on div at bounding box center [470, 67] width 41 height 32
click at [471, 59] on div at bounding box center [470, 67] width 29 height 20
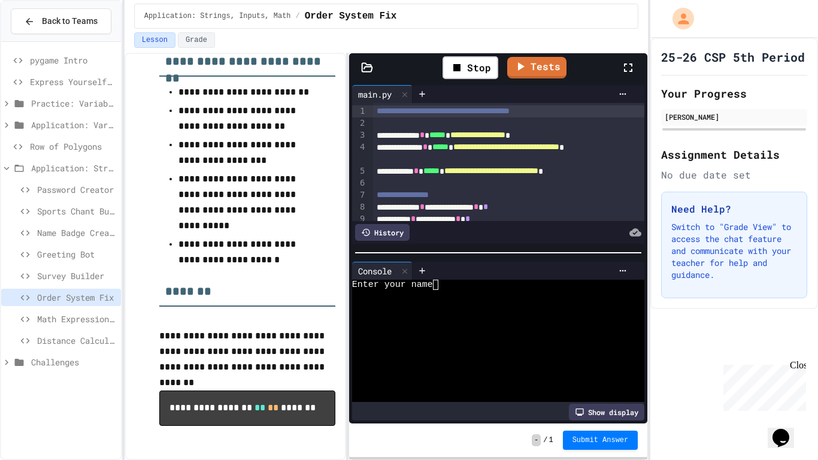
scroll to position [262, 0]
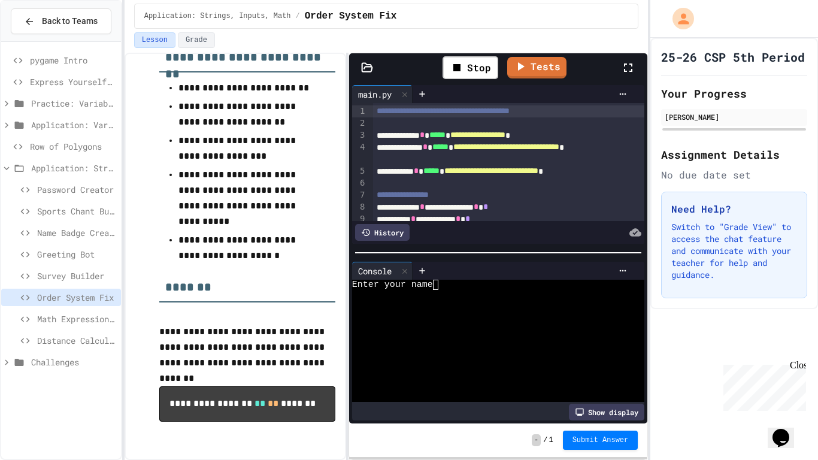
click at [482, 294] on div at bounding box center [492, 295] width 280 height 10
type textarea "*"
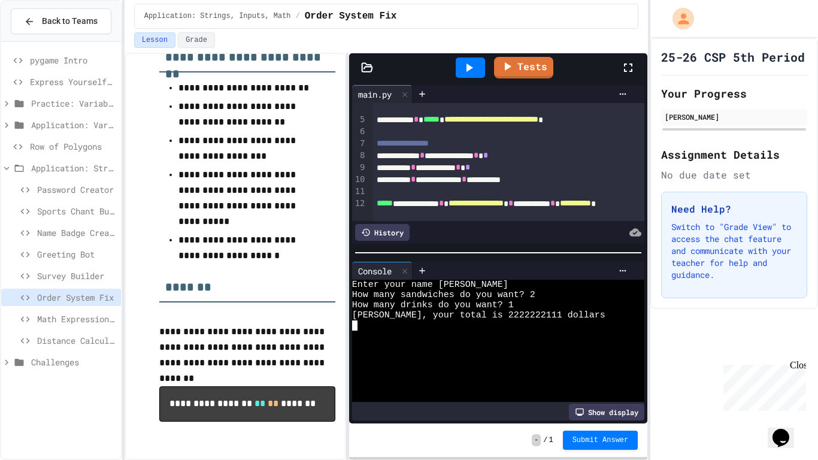
scroll to position [54, 0]
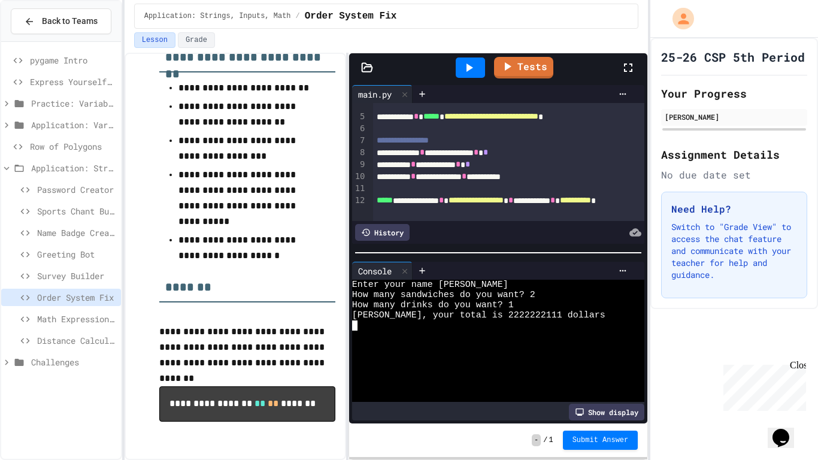
click at [454, 154] on div "**********" at bounding box center [509, 153] width 272 height 12
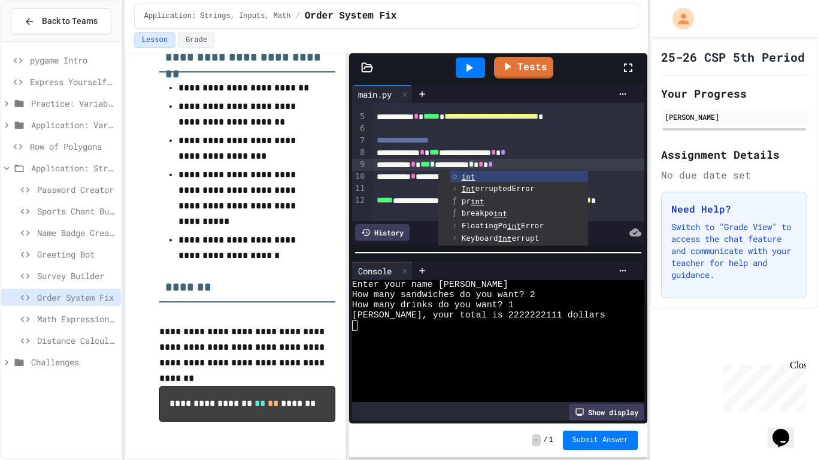
click at [461, 63] on div at bounding box center [470, 67] width 29 height 20
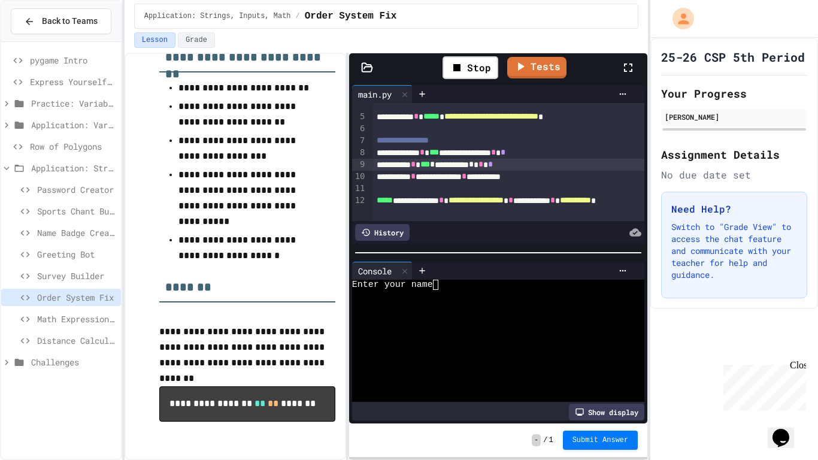
click at [452, 301] on div at bounding box center [492, 305] width 280 height 10
type textarea "****"
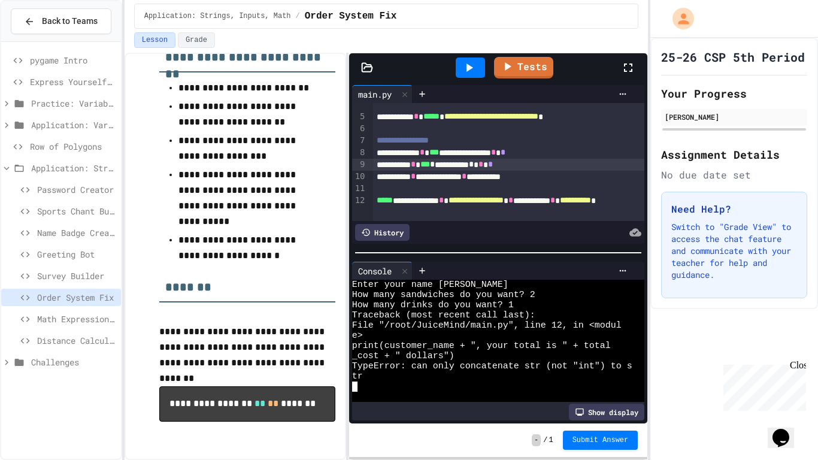
click at [581, 199] on div "**********" at bounding box center [509, 207] width 272 height 24
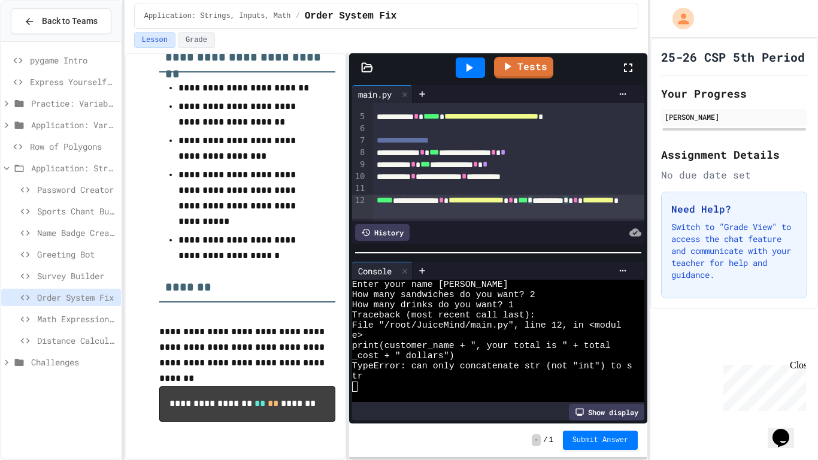
click at [463, 75] on div at bounding box center [470, 67] width 29 height 20
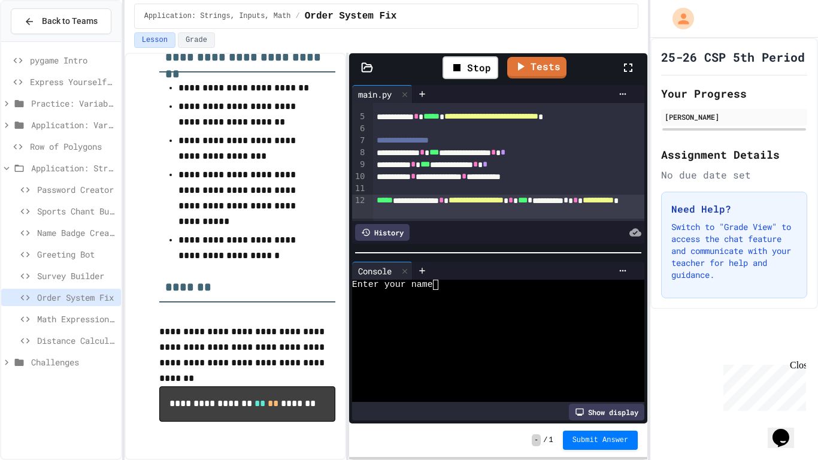
click at [470, 284] on div "Enter your name" at bounding box center [492, 285] width 280 height 10
type textarea "****"
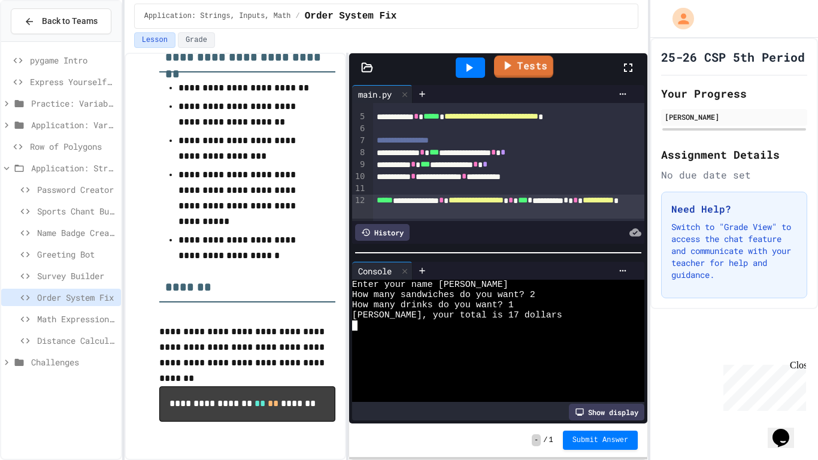
click at [528, 71] on link "Tests" at bounding box center [523, 67] width 59 height 22
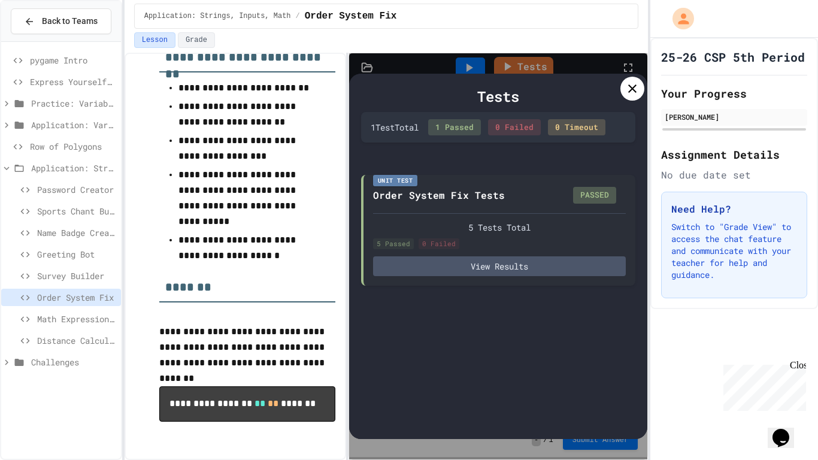
click at [633, 90] on icon at bounding box center [632, 88] width 8 height 8
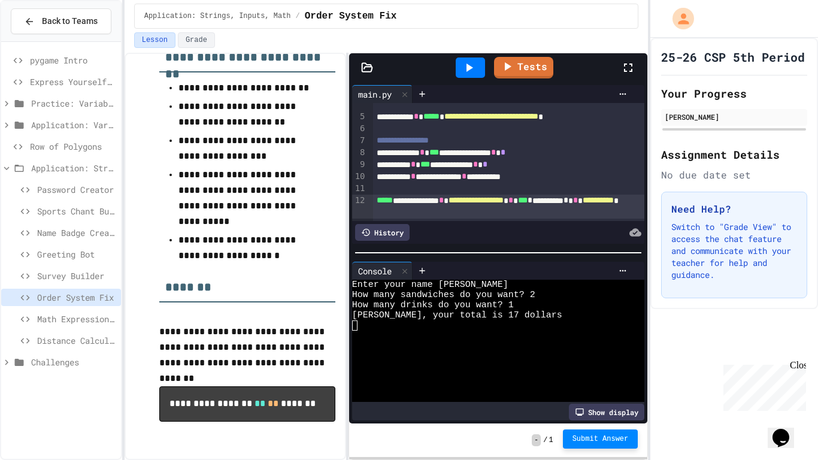
click at [598, 432] on button "Submit Answer" at bounding box center [600, 438] width 75 height 19
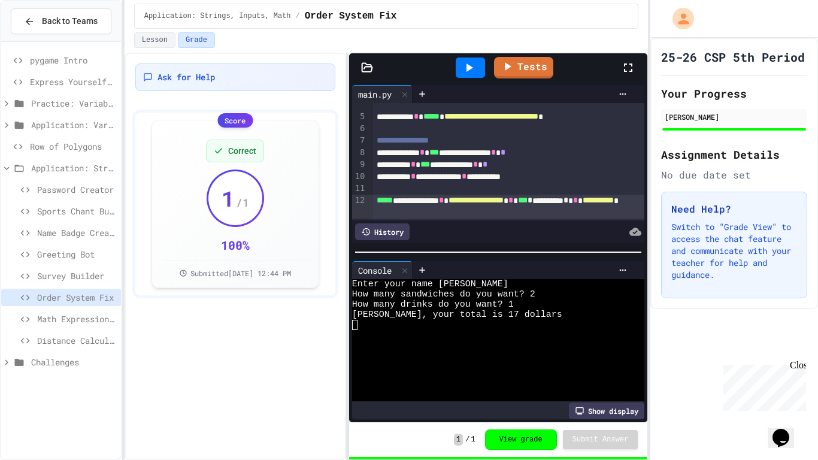
click at [77, 311] on div "Math Expression Debugger" at bounding box center [61, 318] width 120 height 17
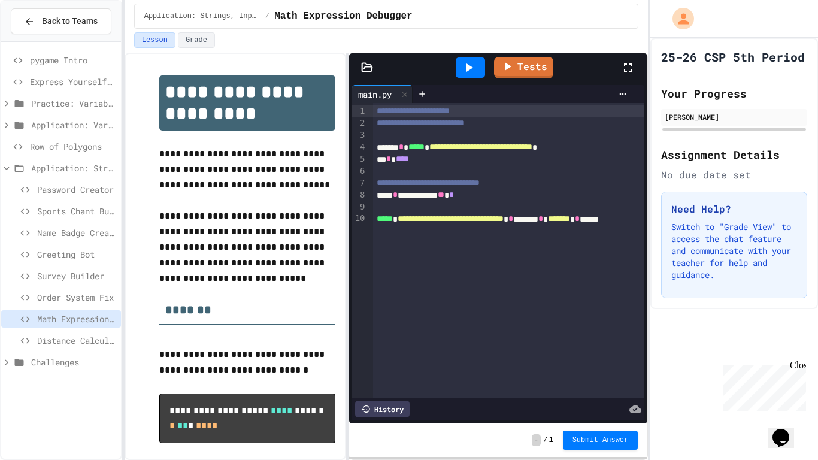
click at [385, 160] on div "** * ****" at bounding box center [509, 159] width 272 height 12
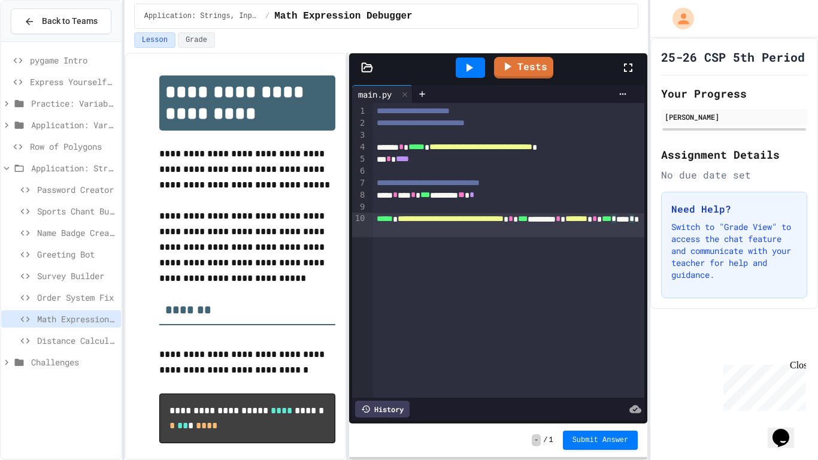
click at [471, 65] on icon at bounding box center [468, 67] width 14 height 14
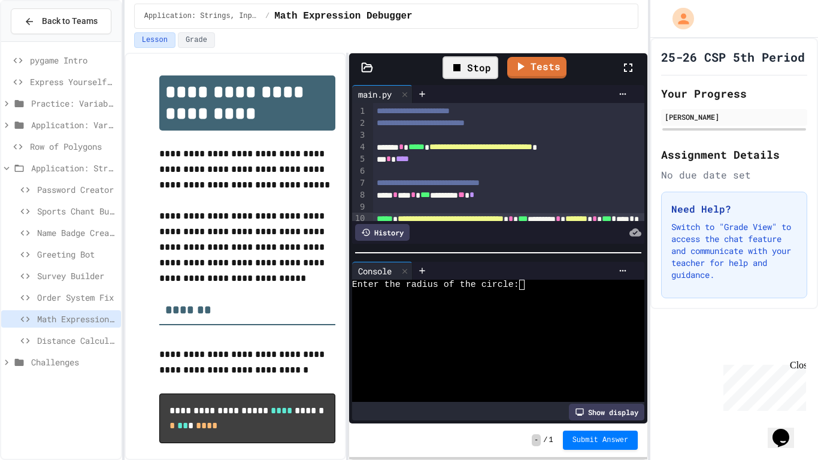
click at [560, 287] on div "Enter the radius of the circle:" at bounding box center [492, 285] width 280 height 10
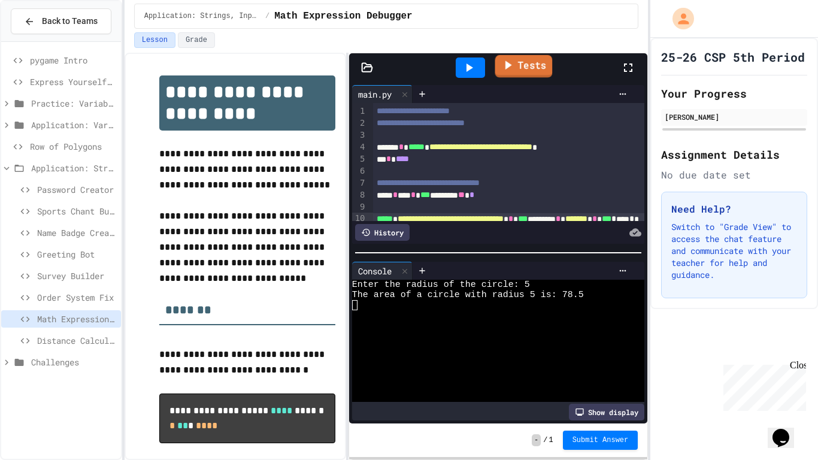
click at [514, 69] on icon at bounding box center [507, 64] width 14 height 15
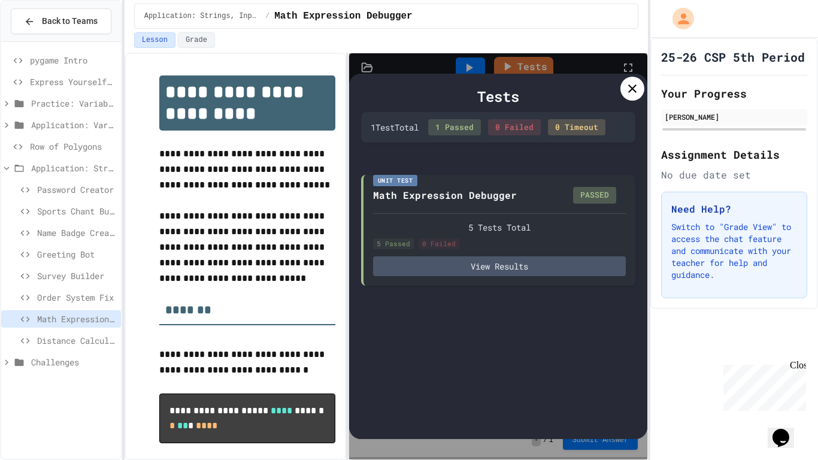
click at [633, 83] on icon at bounding box center [632, 88] width 14 height 14
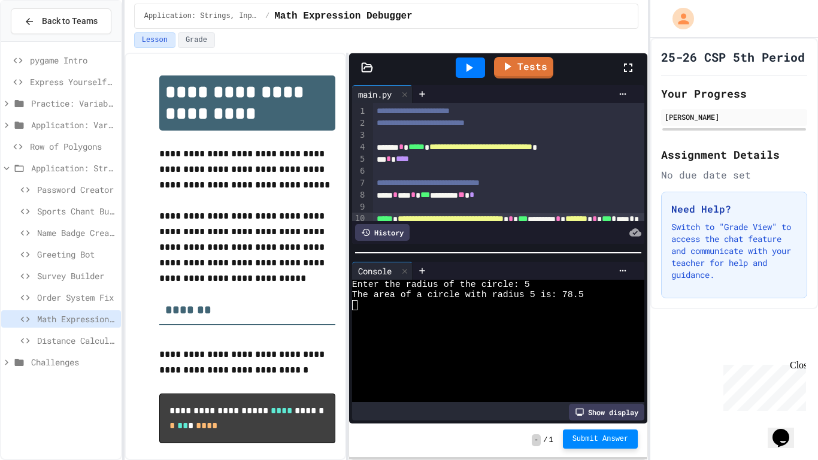
click at [585, 447] on button "Submit Answer" at bounding box center [600, 438] width 75 height 19
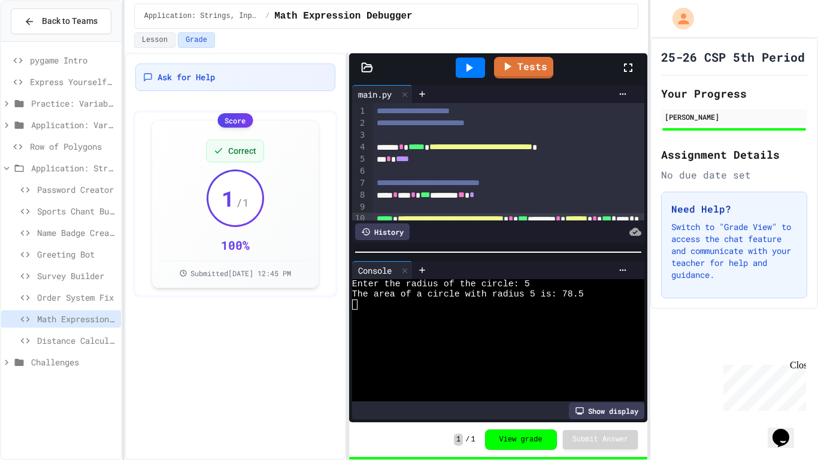
click at [93, 332] on div "Distance Calculator" at bounding box center [61, 340] width 120 height 17
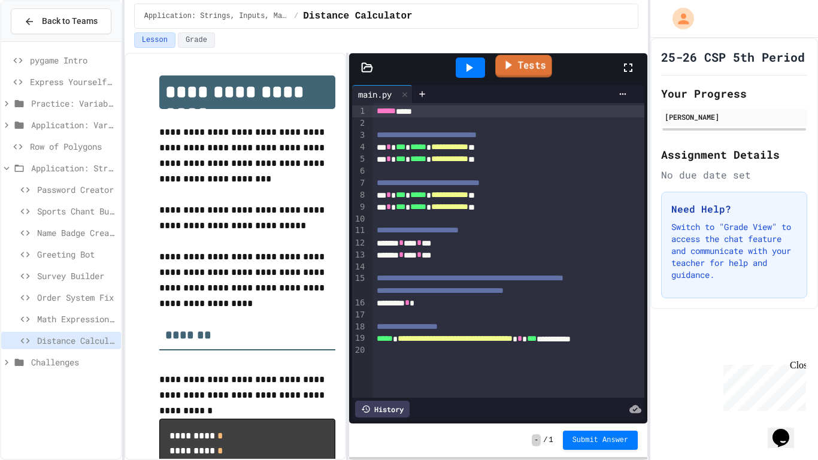
click at [518, 72] on link "Tests" at bounding box center [523, 66] width 57 height 23
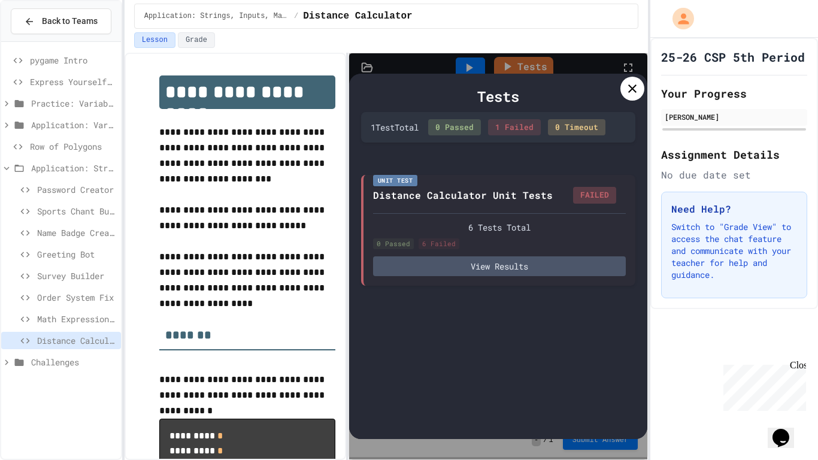
click at [631, 92] on icon at bounding box center [632, 88] width 14 height 14
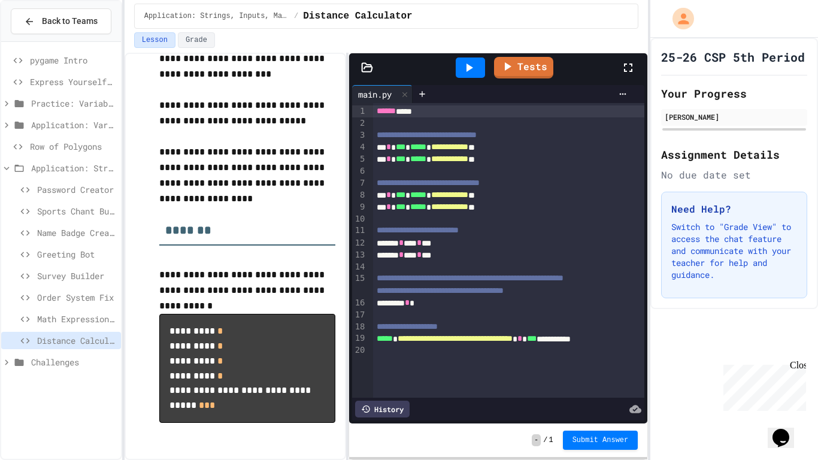
scroll to position [106, 0]
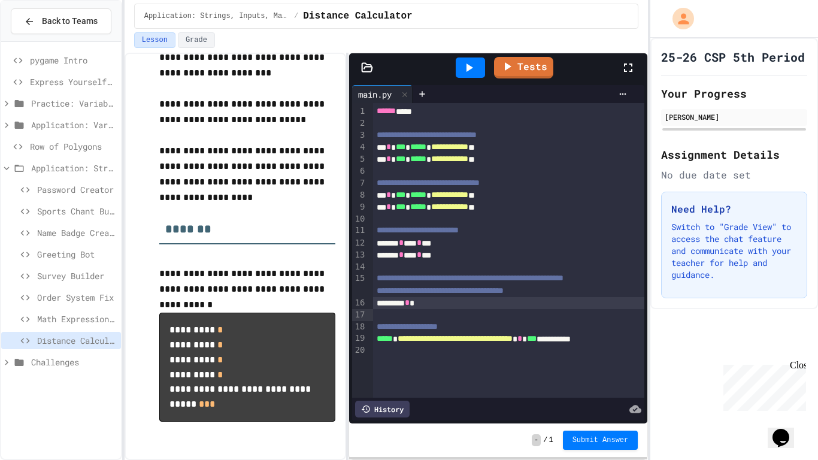
click at [533, 309] on div "******** *" at bounding box center [509, 303] width 272 height 12
click at [471, 62] on icon at bounding box center [468, 67] width 14 height 14
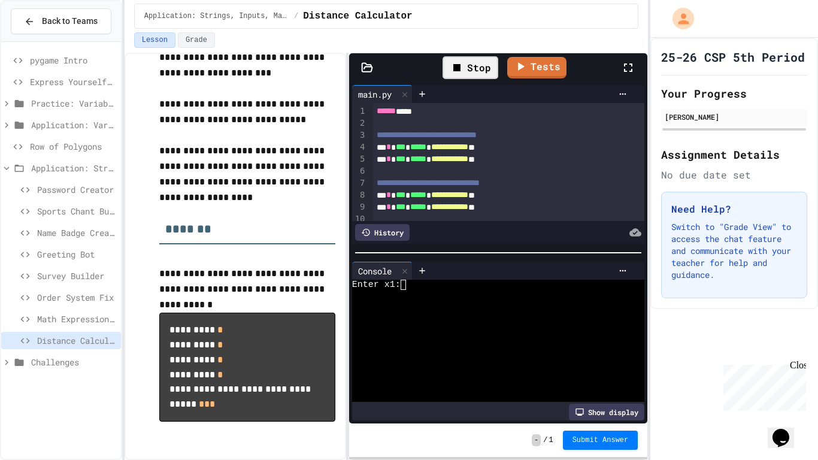
click at [472, 286] on div "Enter x1:" at bounding box center [492, 285] width 280 height 10
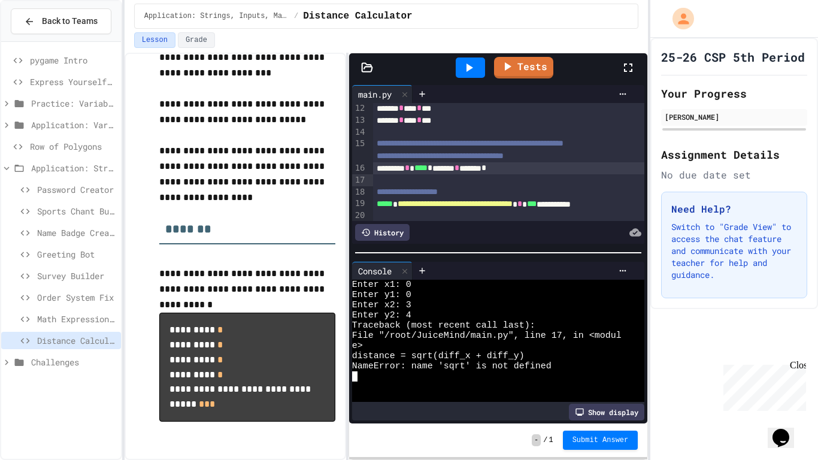
scroll to position [150, 0]
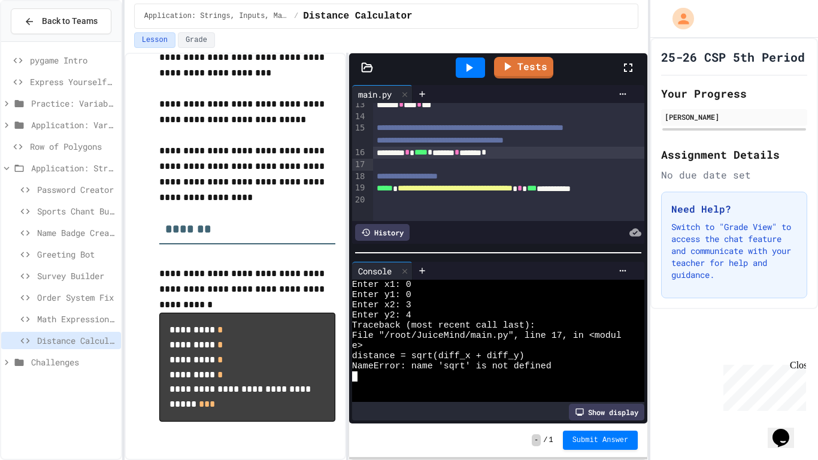
click at [432, 156] on span "*" at bounding box center [429, 152] width 5 height 8
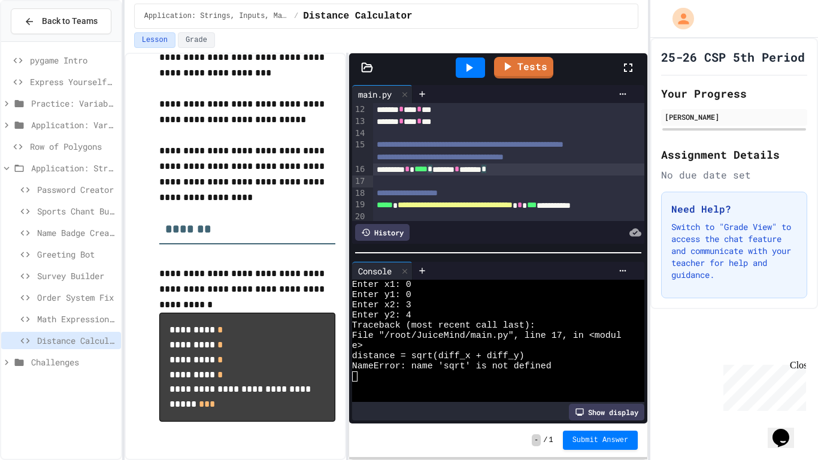
scroll to position [138, 0]
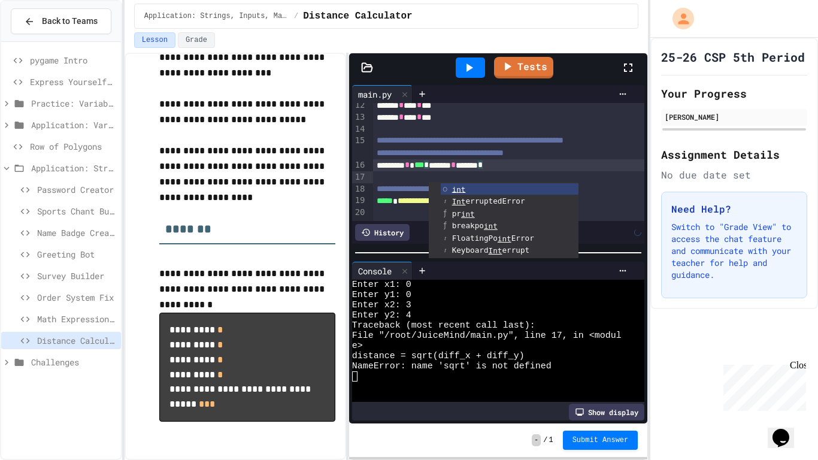
click at [464, 53] on div at bounding box center [470, 67] width 41 height 32
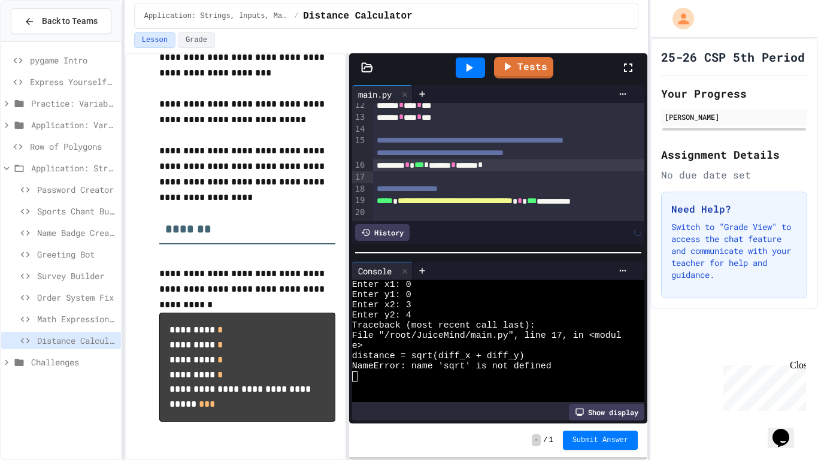
click at [465, 67] on icon at bounding box center [468, 67] width 14 height 14
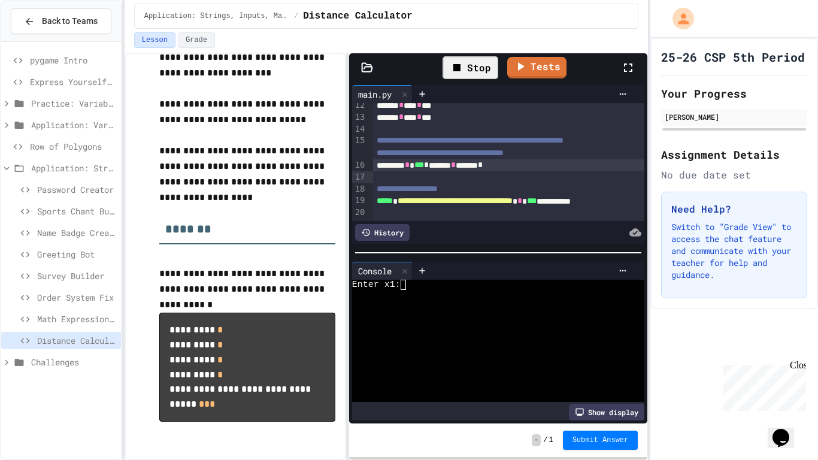
click at [451, 303] on div at bounding box center [492, 305] width 280 height 10
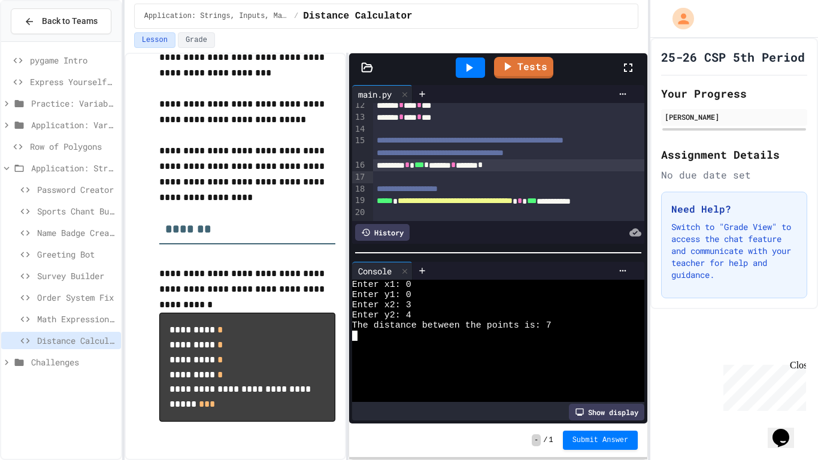
click at [429, 169] on span "*" at bounding box center [426, 164] width 5 height 8
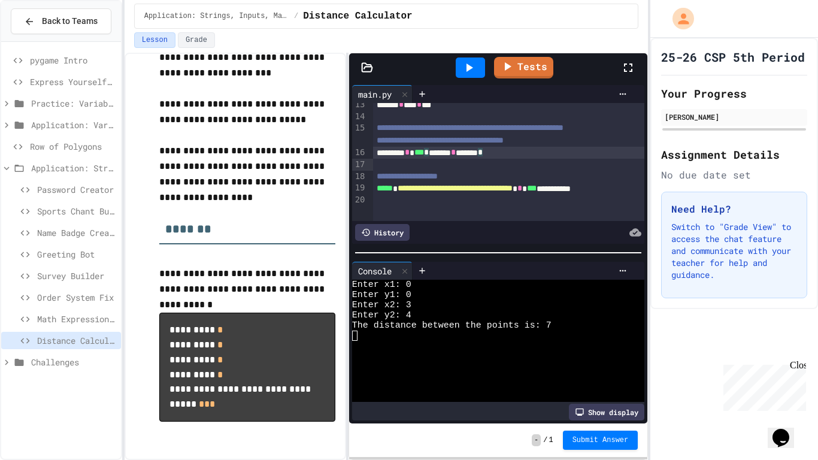
scroll to position [141, 0]
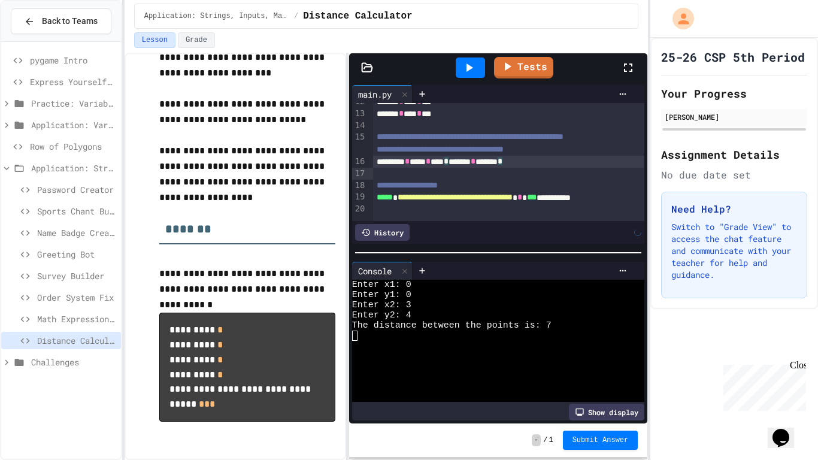
click at [468, 65] on icon at bounding box center [469, 67] width 7 height 8
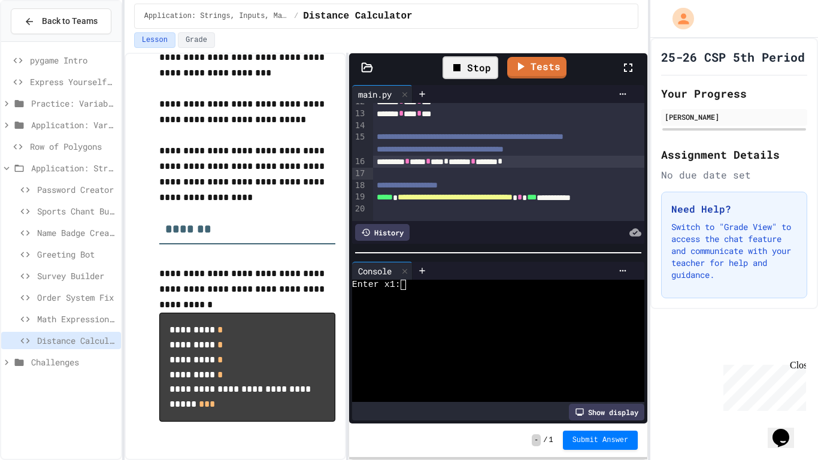
click at [444, 287] on div "Enter x1:" at bounding box center [492, 285] width 280 height 10
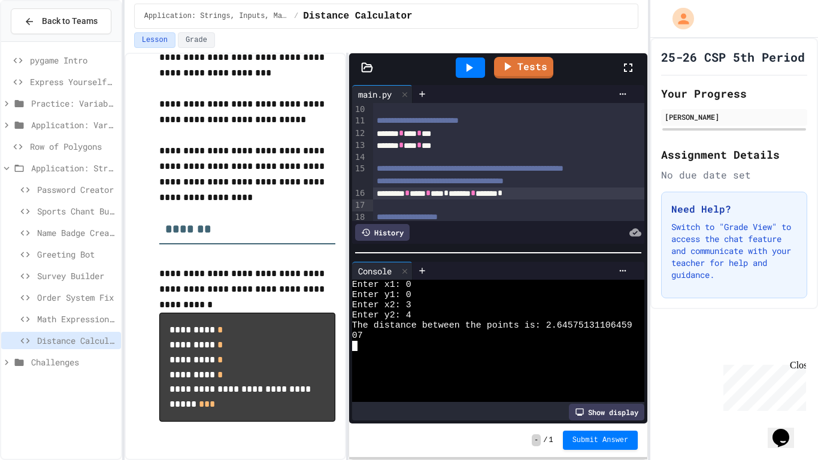
scroll to position [110, 0]
click at [506, 199] on div "******** * **** * **** * ****** * ****** *" at bounding box center [509, 193] width 272 height 12
click at [469, 61] on icon at bounding box center [468, 67] width 14 height 14
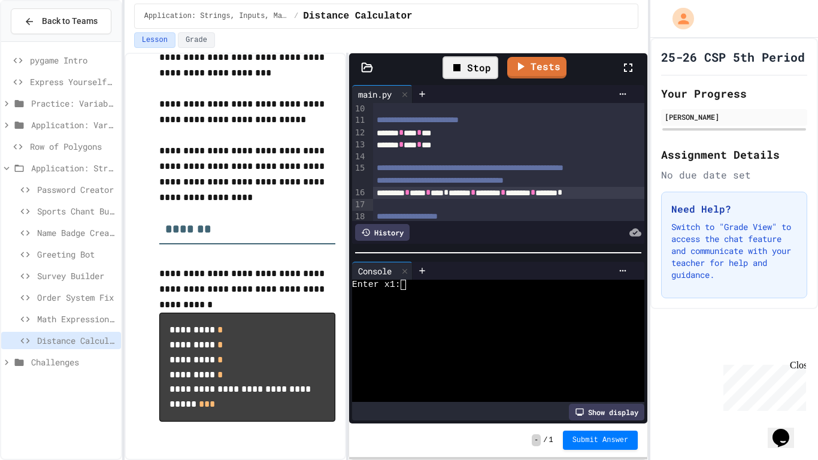
click at [451, 298] on div at bounding box center [492, 295] width 280 height 10
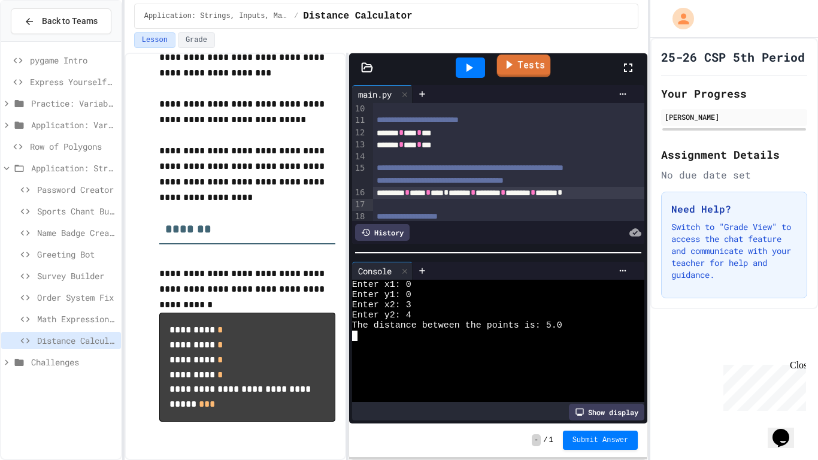
click at [535, 68] on link "Tests" at bounding box center [524, 65] width 54 height 23
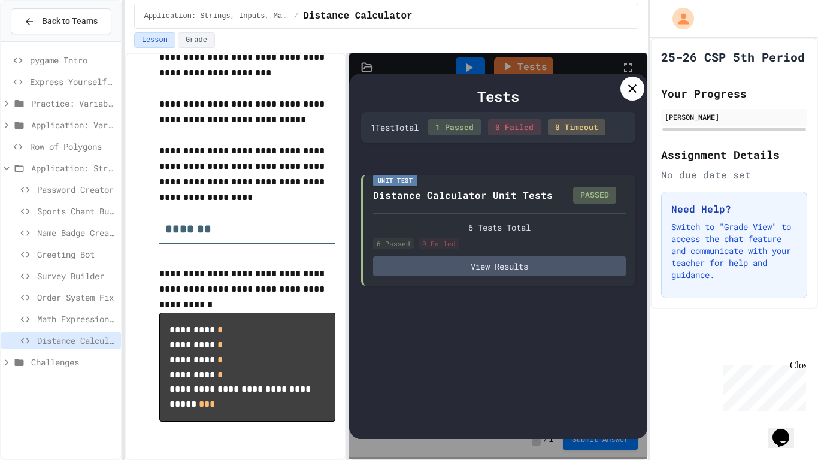
click at [631, 95] on icon at bounding box center [632, 88] width 14 height 14
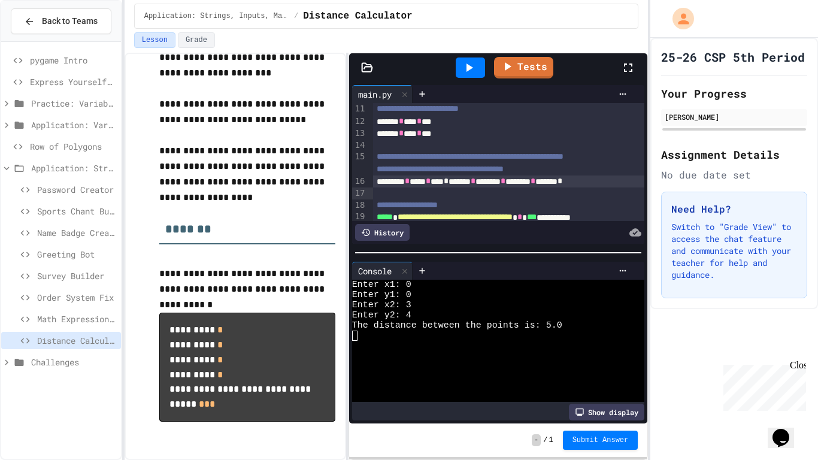
scroll to position [150, 0]
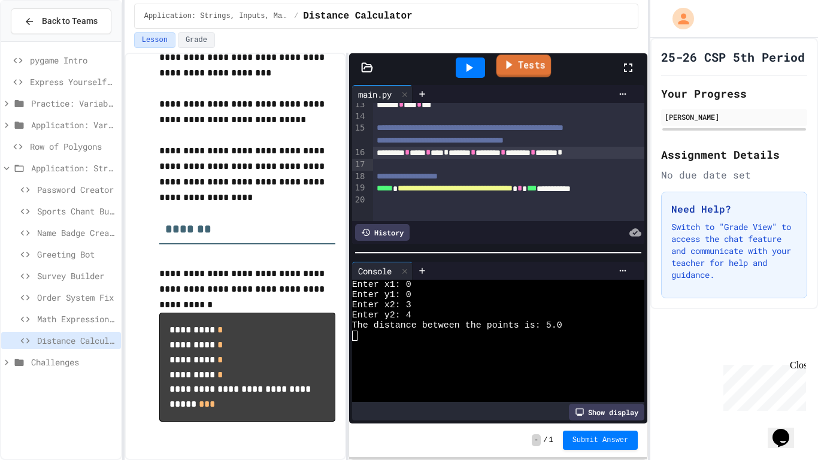
click at [521, 61] on link "Tests" at bounding box center [523, 65] width 54 height 23
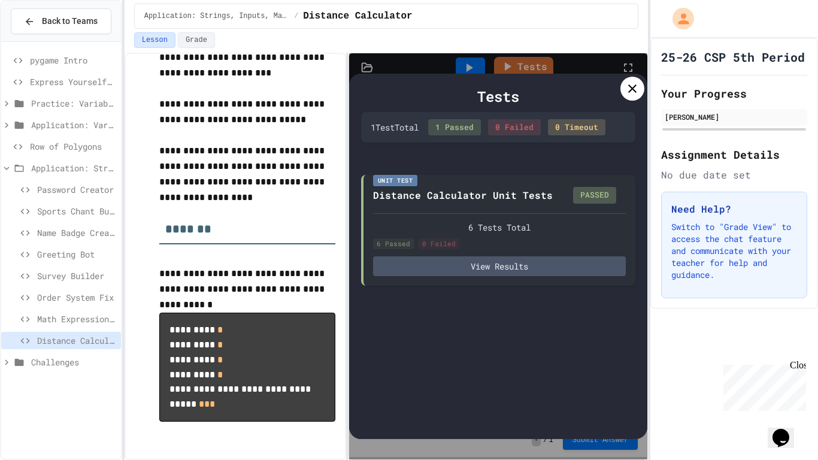
click at [630, 91] on icon at bounding box center [632, 88] width 14 height 14
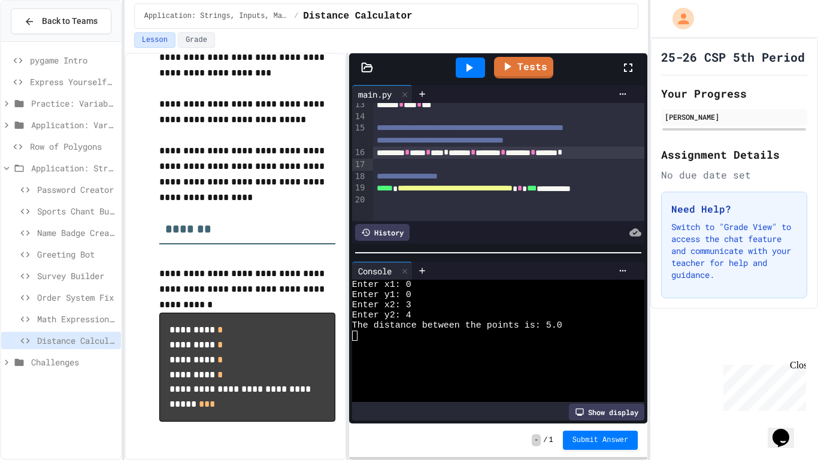
click at [612, 429] on div "- / 1 Submit Answer" at bounding box center [498, 440] width 299 height 34
click at [609, 435] on span "Submit Answer" at bounding box center [600, 440] width 56 height 10
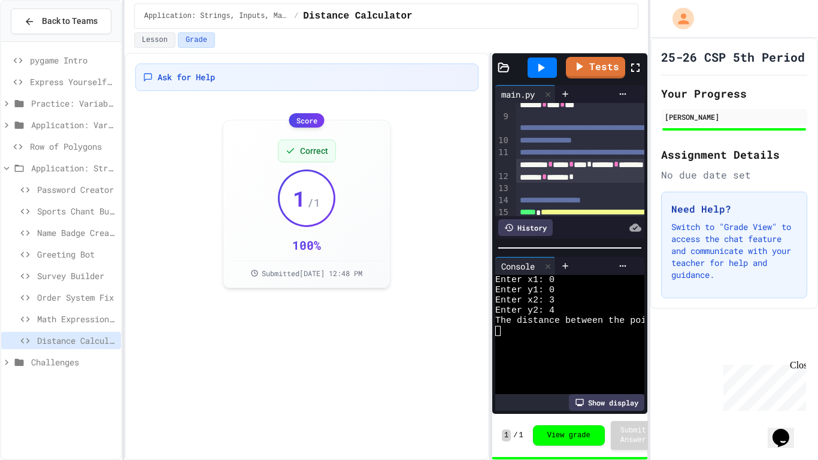
scroll to position [235, 0]
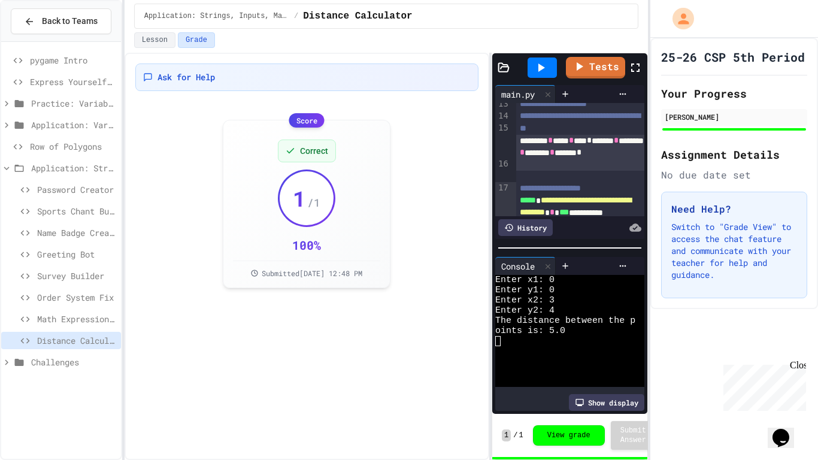
click at [490, 157] on div "**********" at bounding box center [387, 256] width 524 height 407
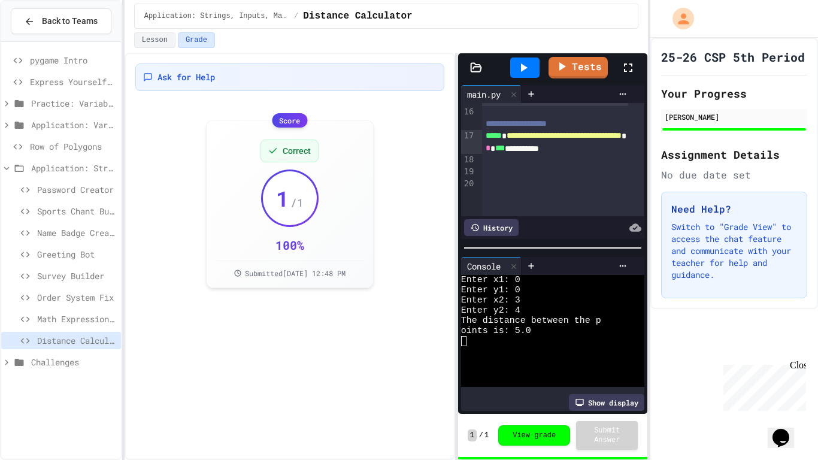
scroll to position [151, 0]
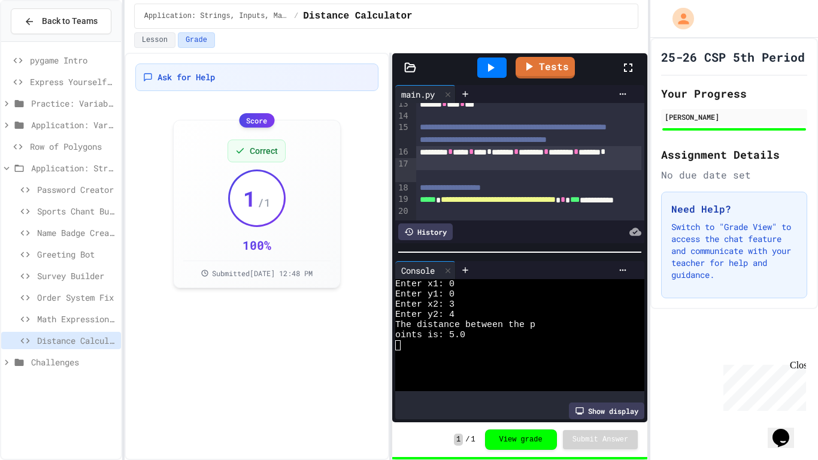
click at [391, 163] on div "**********" at bounding box center [387, 256] width 524 height 407
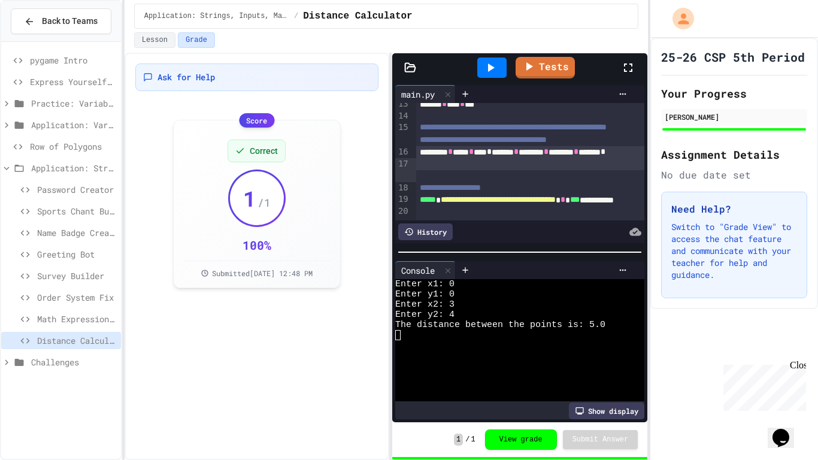
click at [69, 361] on span "Challenges" at bounding box center [73, 362] width 85 height 13
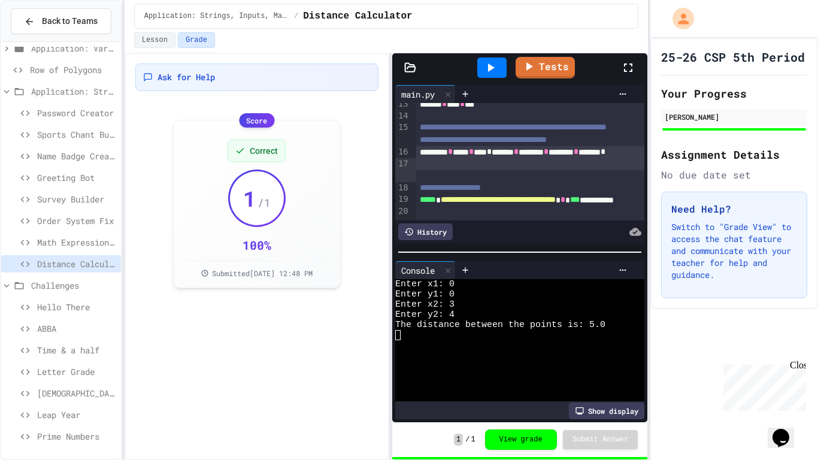
click at [53, 444] on div "Prime Numbers" at bounding box center [61, 435] width 120 height 17
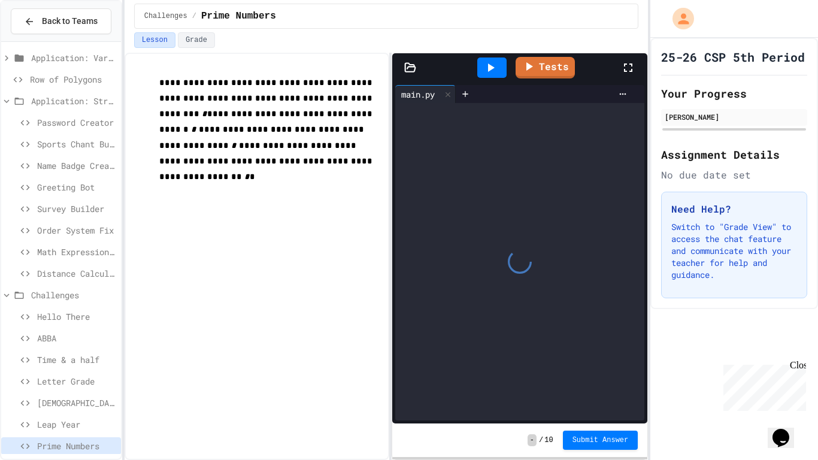
click at [61, 75] on span "Row of Polygons" at bounding box center [73, 79] width 86 height 13
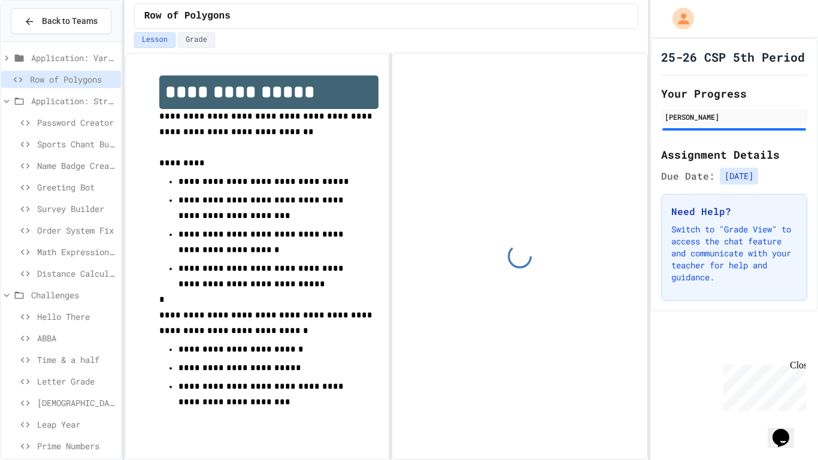
click at [5, 96] on icon at bounding box center [6, 101] width 11 height 11
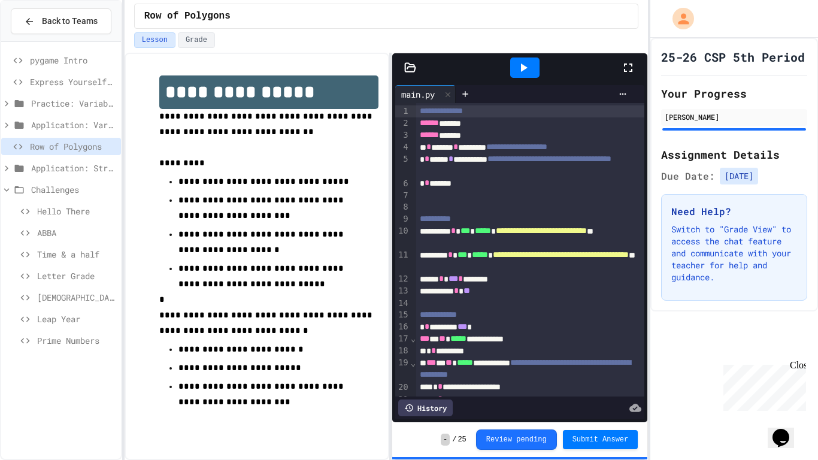
click at [5, 187] on icon at bounding box center [6, 189] width 11 height 11
click at [10, 167] on icon at bounding box center [6, 168] width 11 height 11
click at [72, 190] on span "Password Creator" at bounding box center [76, 189] width 79 height 13
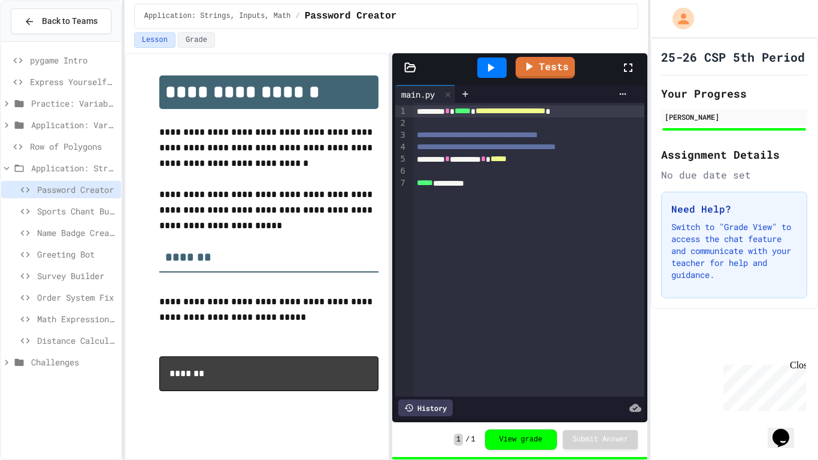
click at [74, 208] on span "Sports Chant Builder" at bounding box center [76, 211] width 79 height 13
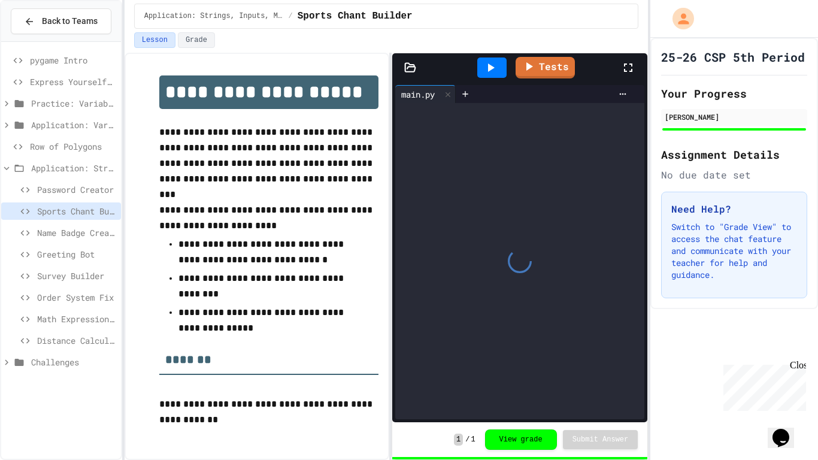
click at [74, 342] on span "Distance Calculator" at bounding box center [76, 340] width 79 height 13
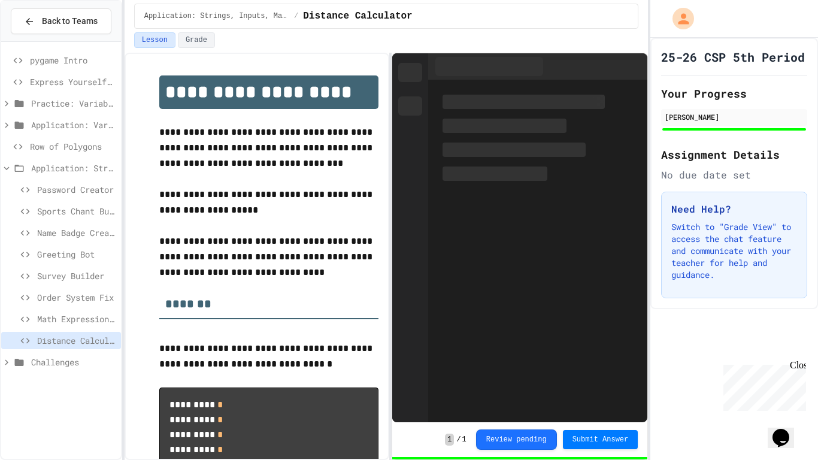
click at [71, 321] on span "Math Expression Debugger" at bounding box center [76, 318] width 79 height 13
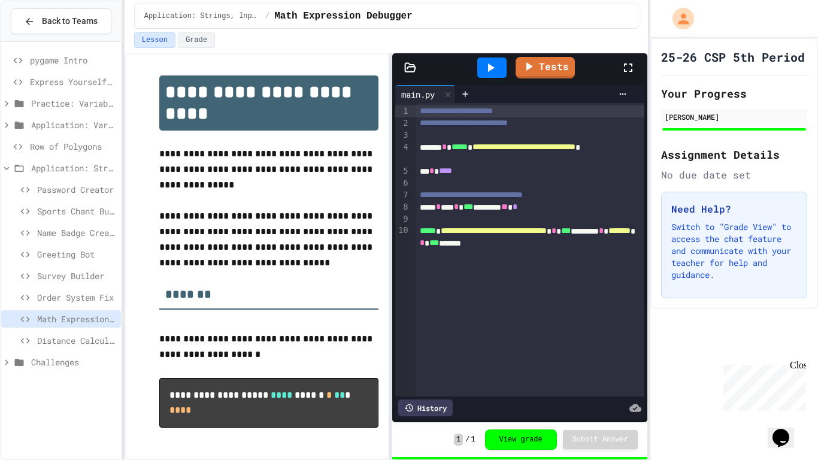
click at [71, 293] on span "Order System Fix" at bounding box center [76, 297] width 79 height 13
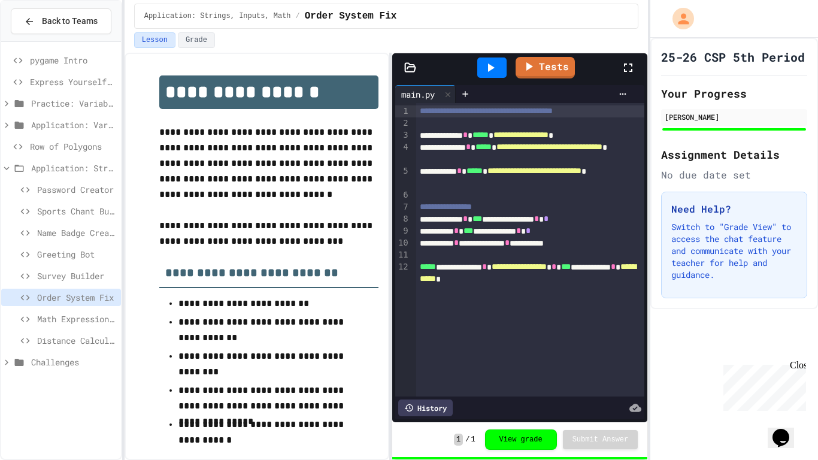
click at [70, 272] on span "Survey Builder" at bounding box center [76, 275] width 79 height 13
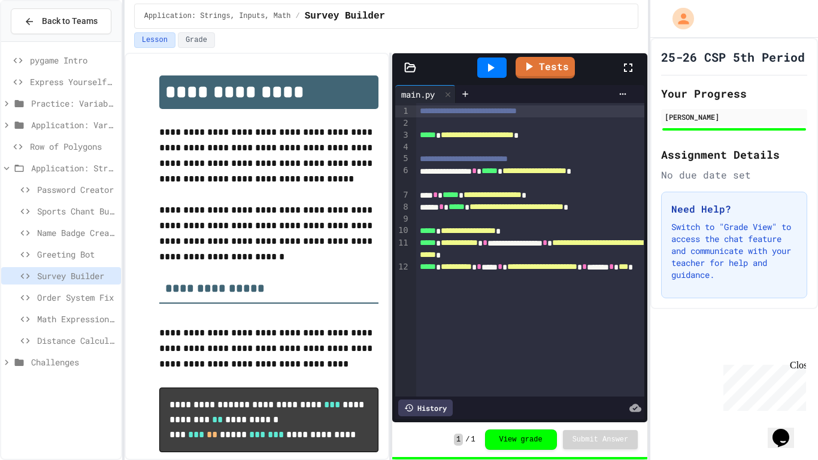
click at [2, 164] on icon at bounding box center [6, 168] width 11 height 11
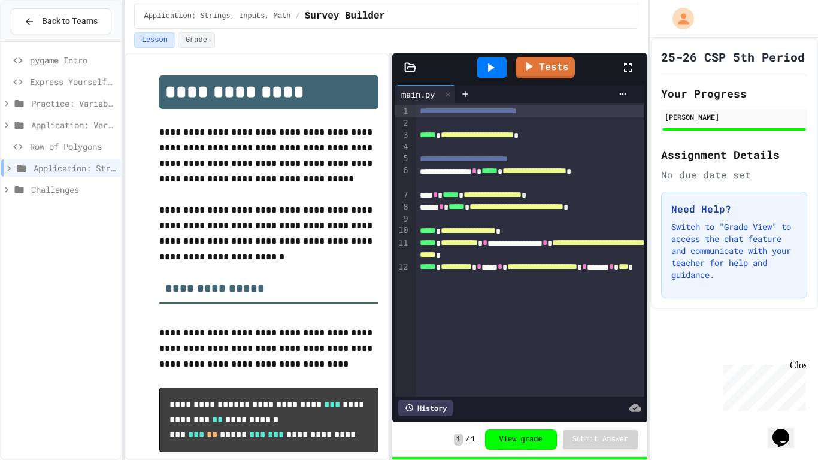
click at [27, 144] on div "Row of Polygons" at bounding box center [61, 146] width 120 height 17
